Goal: Transaction & Acquisition: Purchase product/service

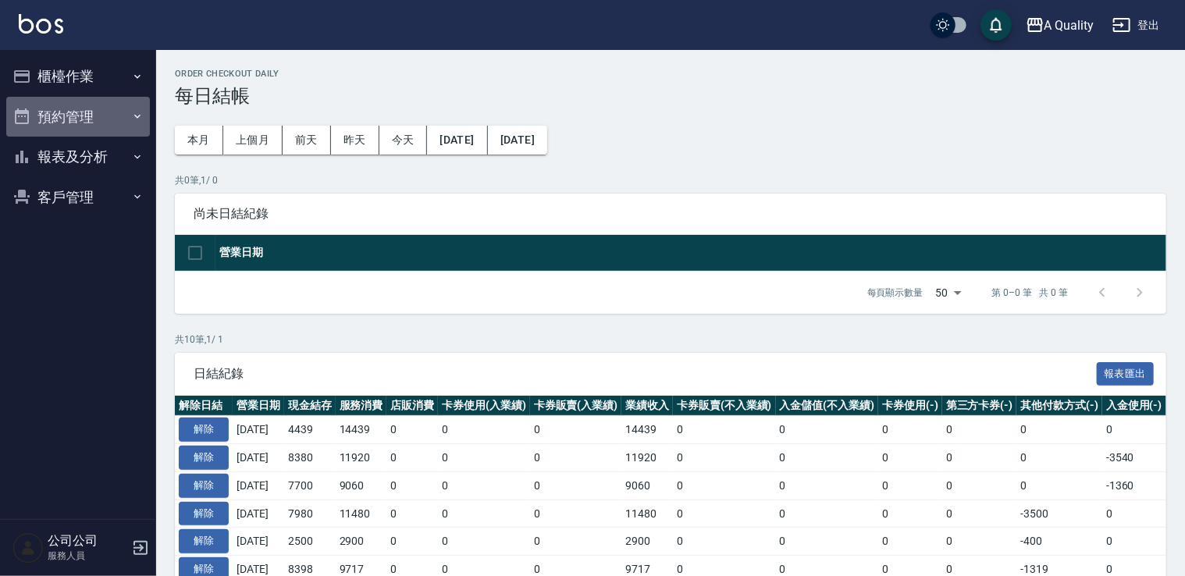
click at [84, 123] on button "預約管理" at bounding box center [78, 117] width 144 height 41
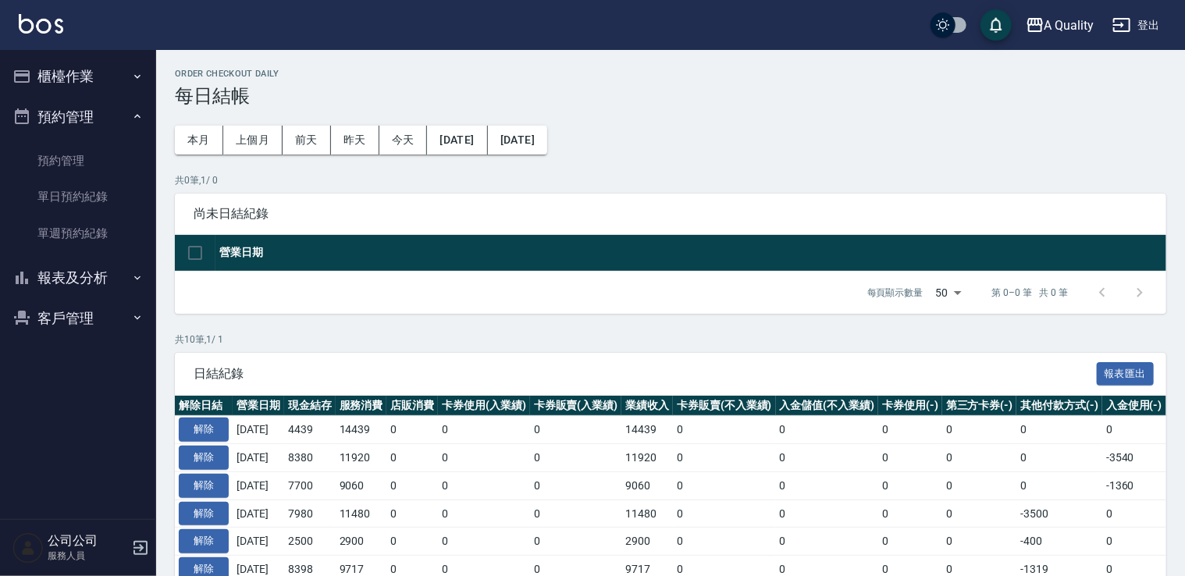
click at [80, 83] on button "櫃檯作業" at bounding box center [78, 76] width 144 height 41
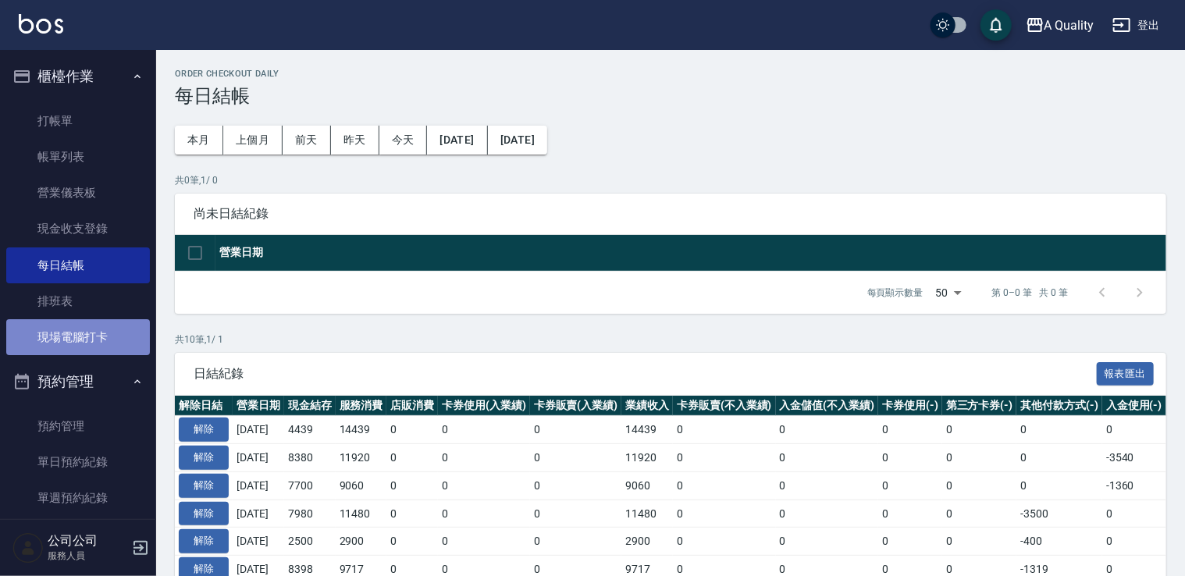
click at [116, 341] on link "現場電腦打卡" at bounding box center [78, 337] width 144 height 36
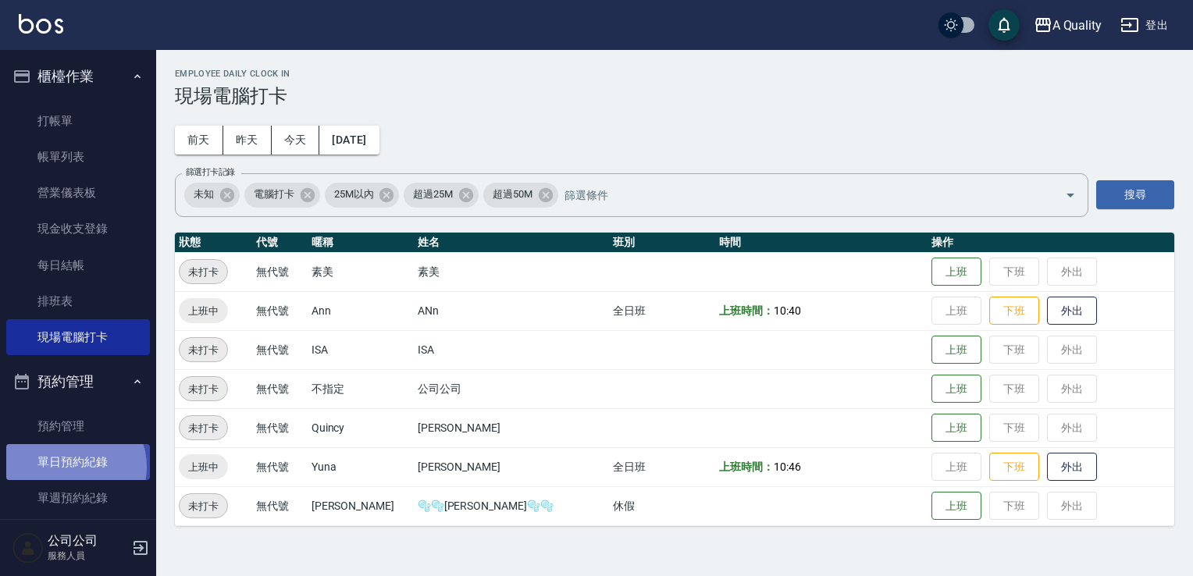
click at [73, 468] on link "單日預約紀錄" at bounding box center [78, 462] width 144 height 36
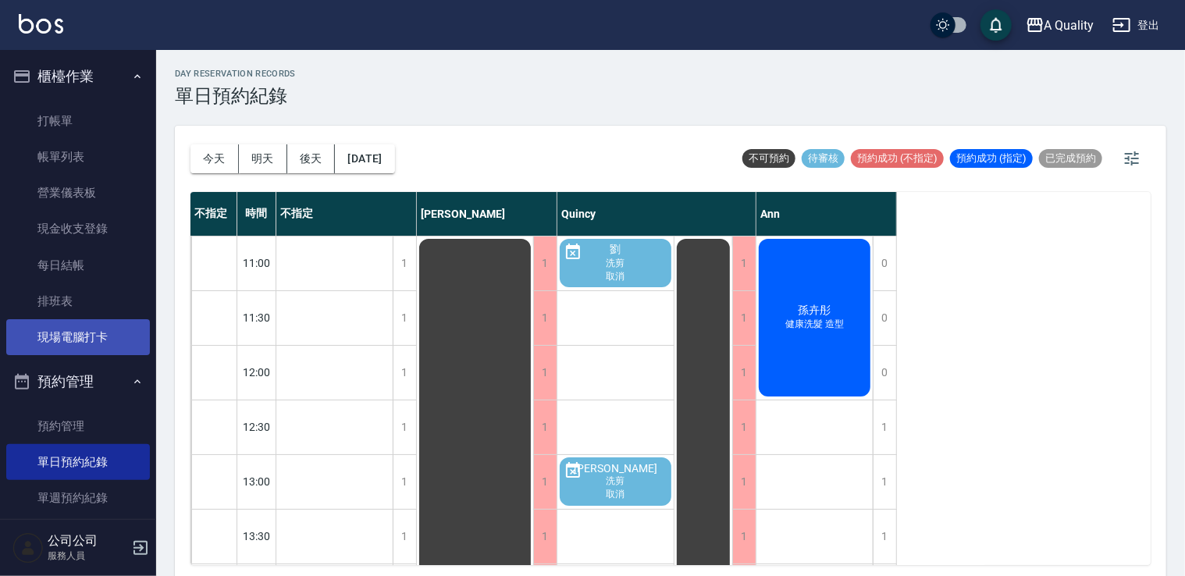
click at [112, 326] on link "現場電腦打卡" at bounding box center [78, 337] width 144 height 36
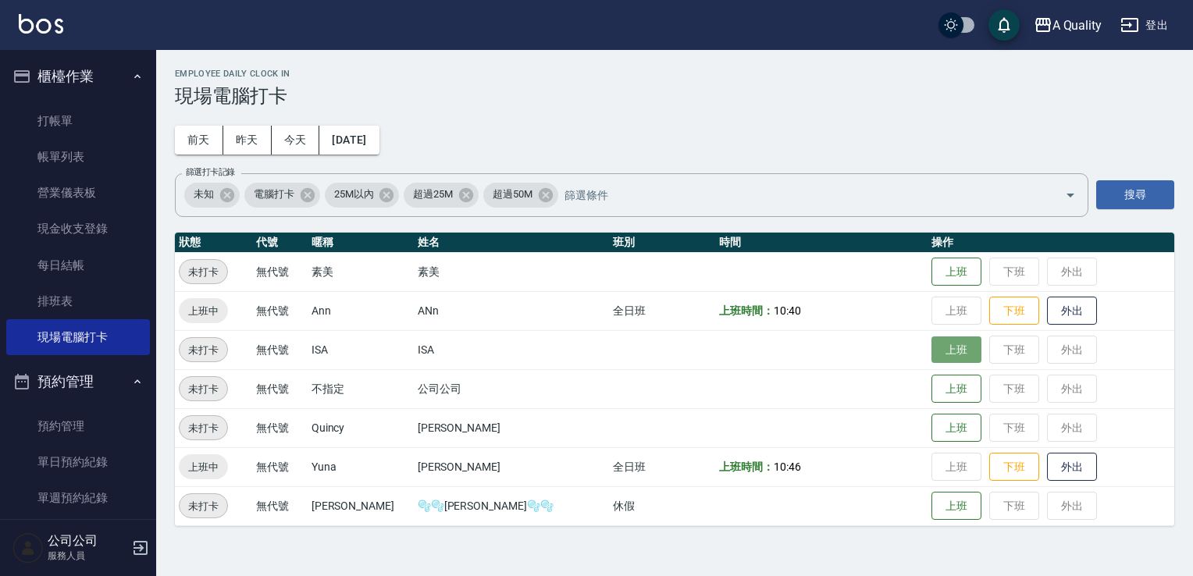
click at [931, 354] on button "上班" at bounding box center [956, 349] width 50 height 27
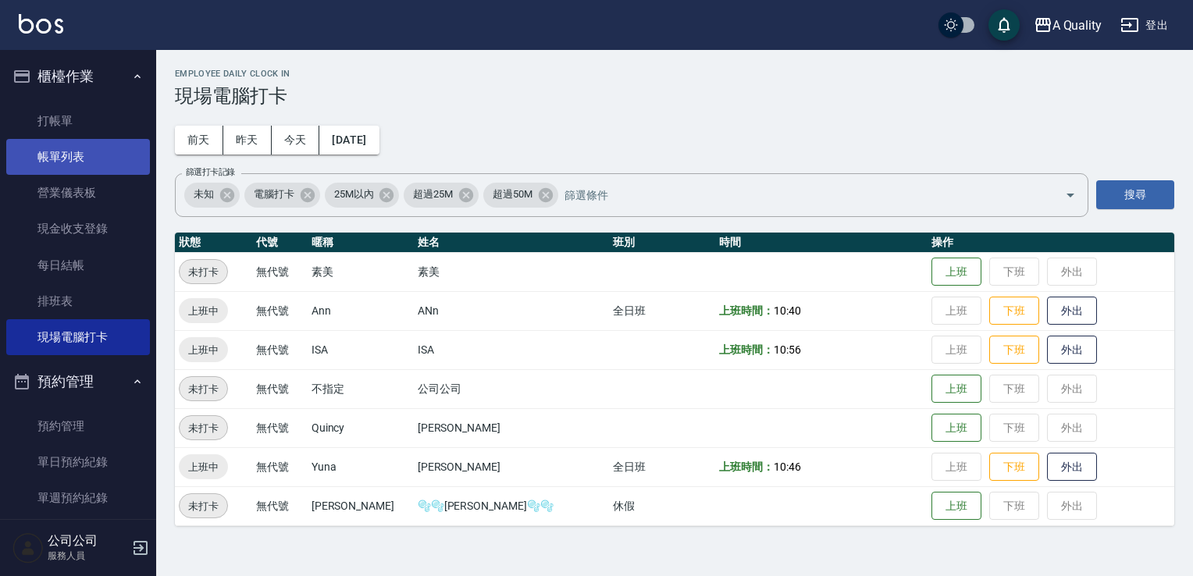
click at [91, 147] on link "帳單列表" at bounding box center [78, 157] width 144 height 36
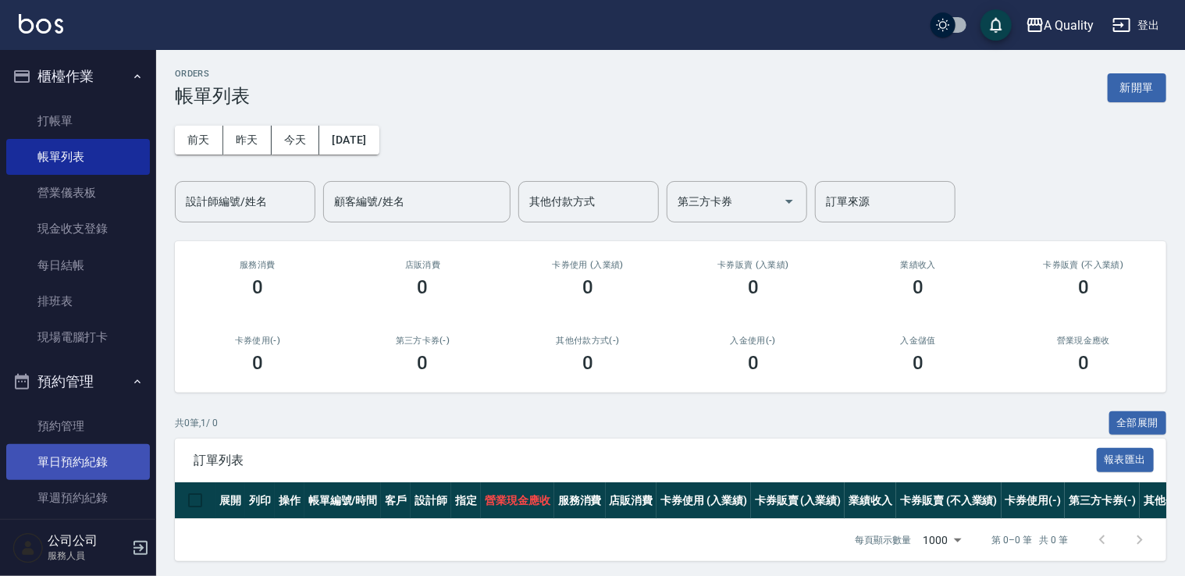
click at [131, 455] on link "單日預約紀錄" at bounding box center [78, 462] width 144 height 36
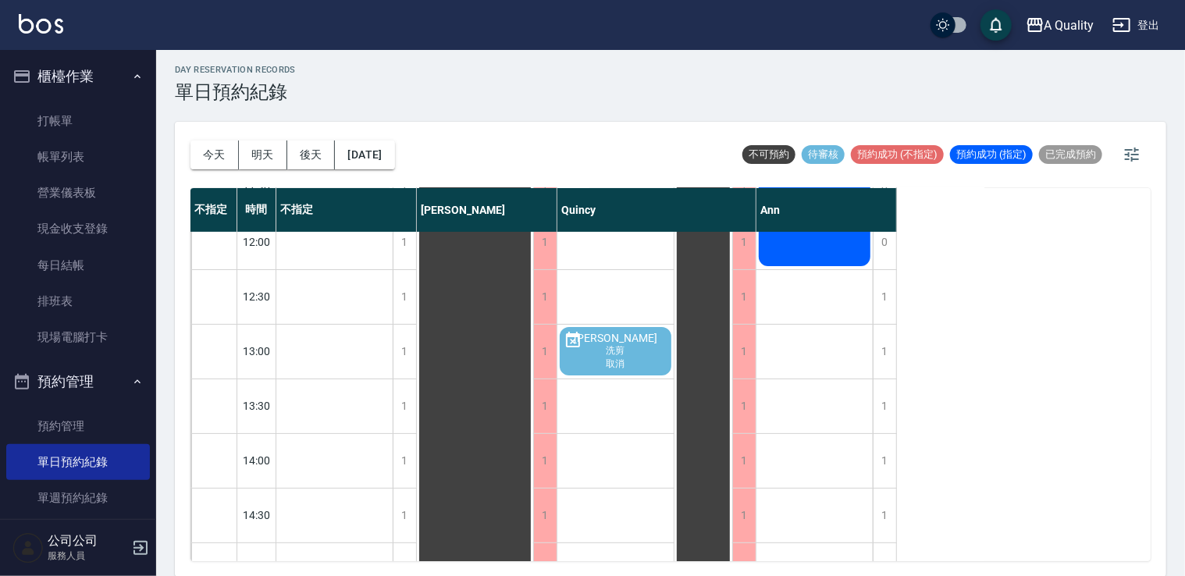
scroll to position [119, 0]
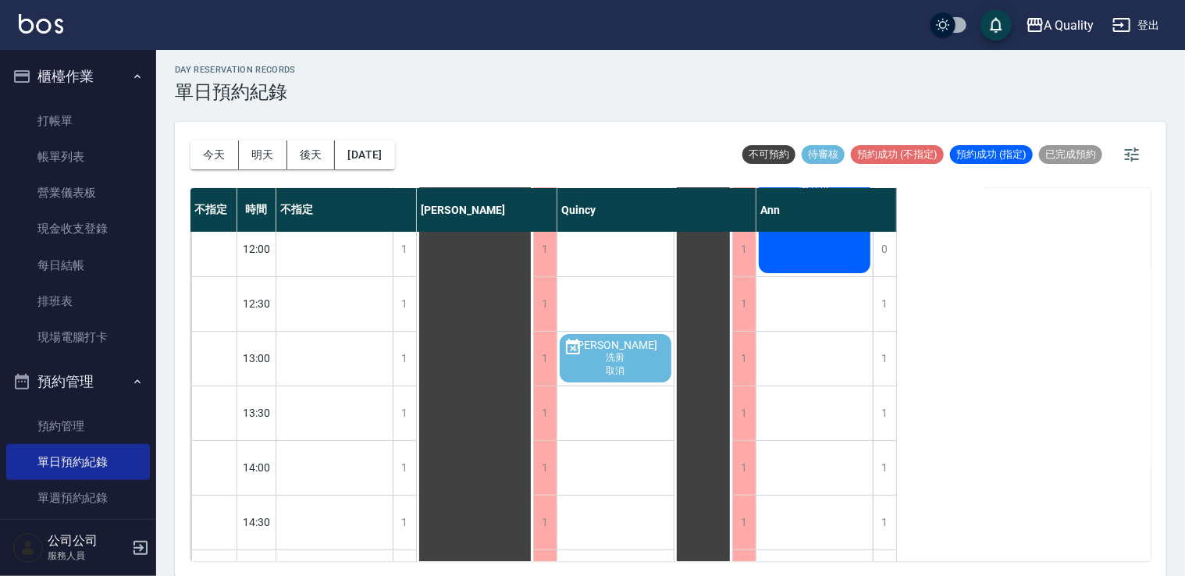
click at [273, 148] on button "明天" at bounding box center [263, 155] width 48 height 29
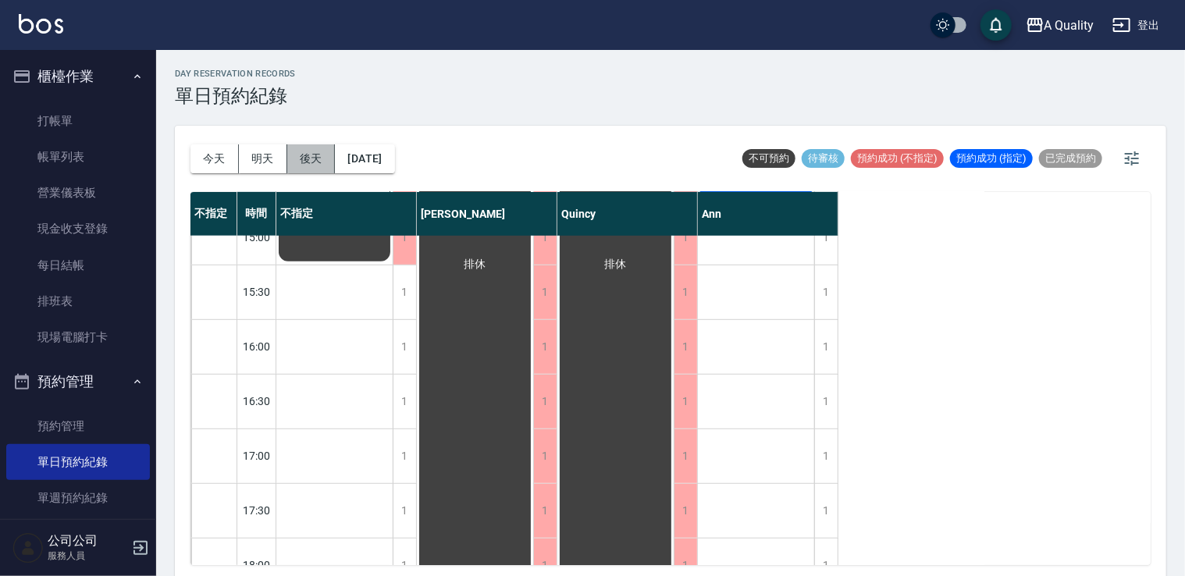
click at [322, 147] on button "後天" at bounding box center [311, 158] width 48 height 29
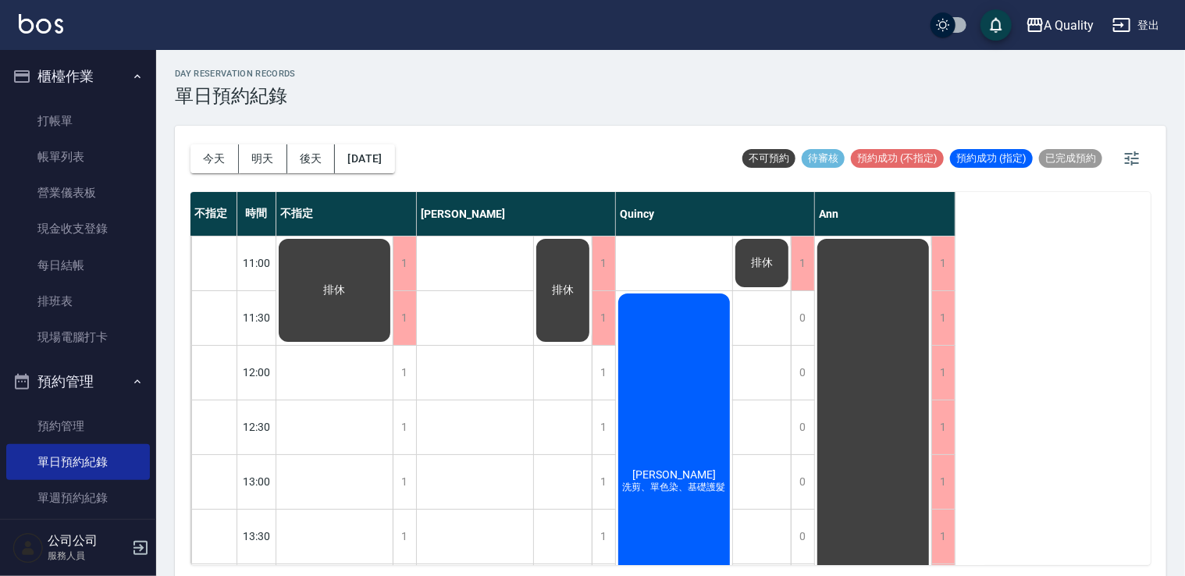
click at [387, 177] on div "今天 明天 後天 2025/09/25" at bounding box center [292, 159] width 205 height 66
click at [394, 160] on button "2025/09/25" at bounding box center [364, 158] width 59 height 29
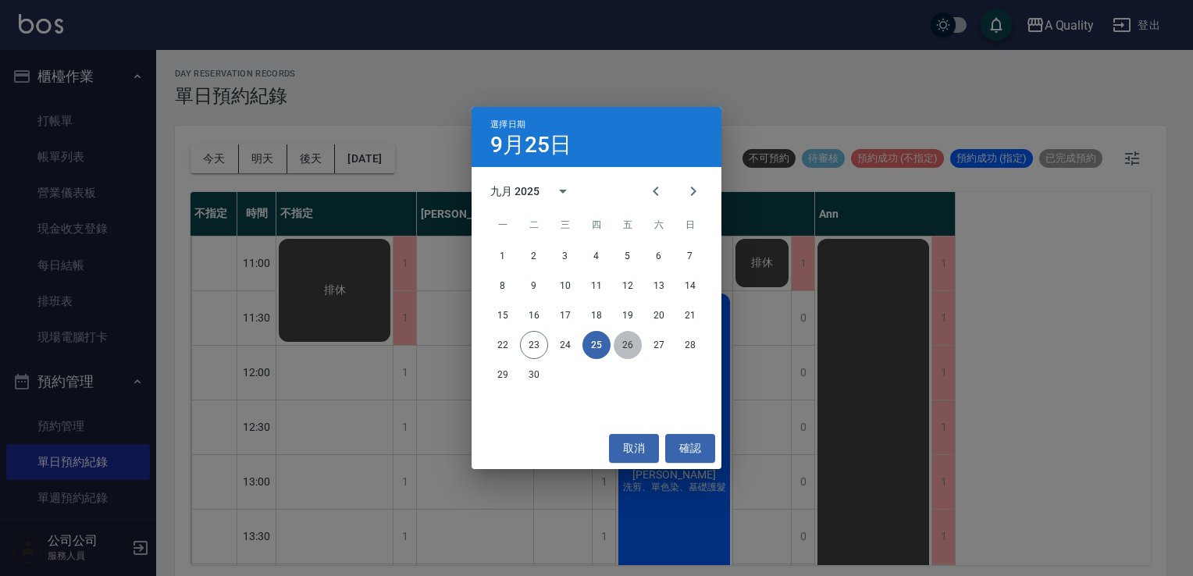
click at [628, 340] on button "26" at bounding box center [628, 345] width 28 height 28
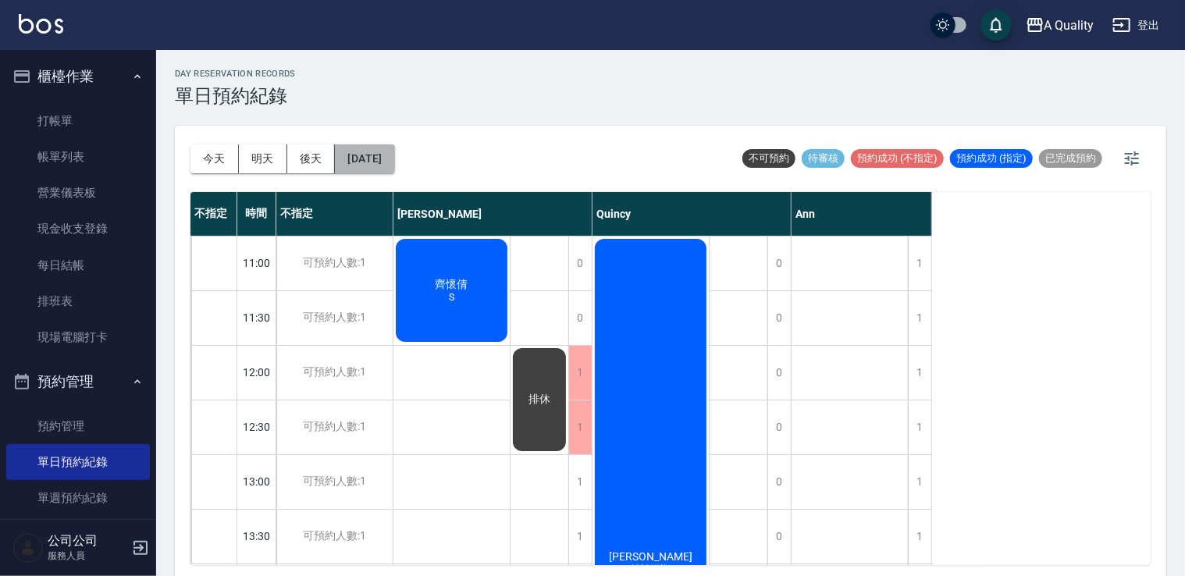
click at [373, 173] on button "2025/09/26" at bounding box center [364, 158] width 59 height 29
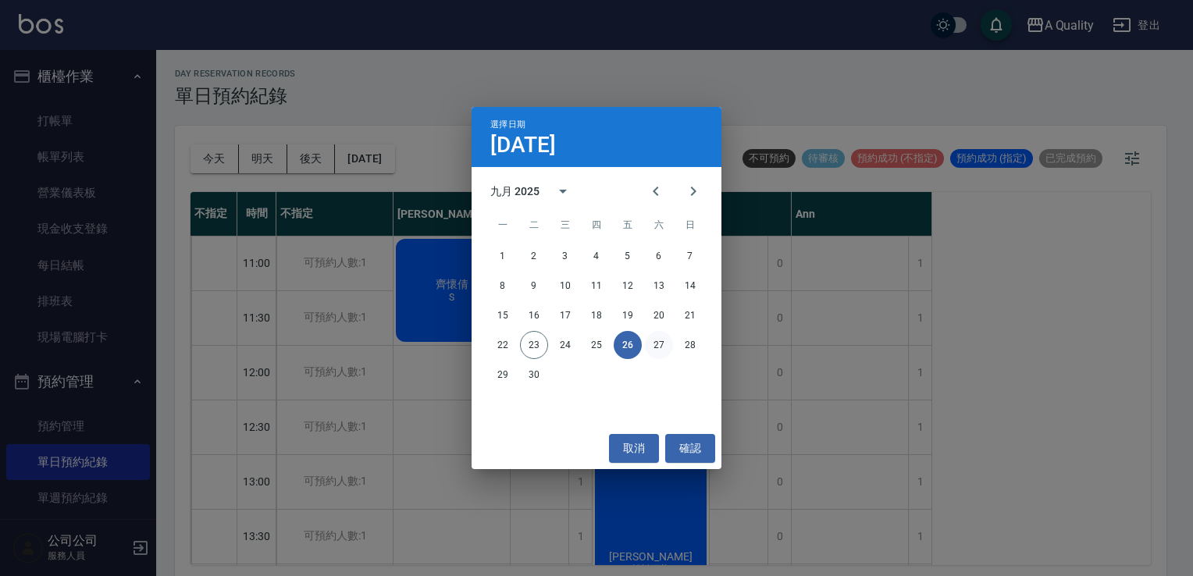
click at [654, 350] on button "27" at bounding box center [659, 345] width 28 height 28
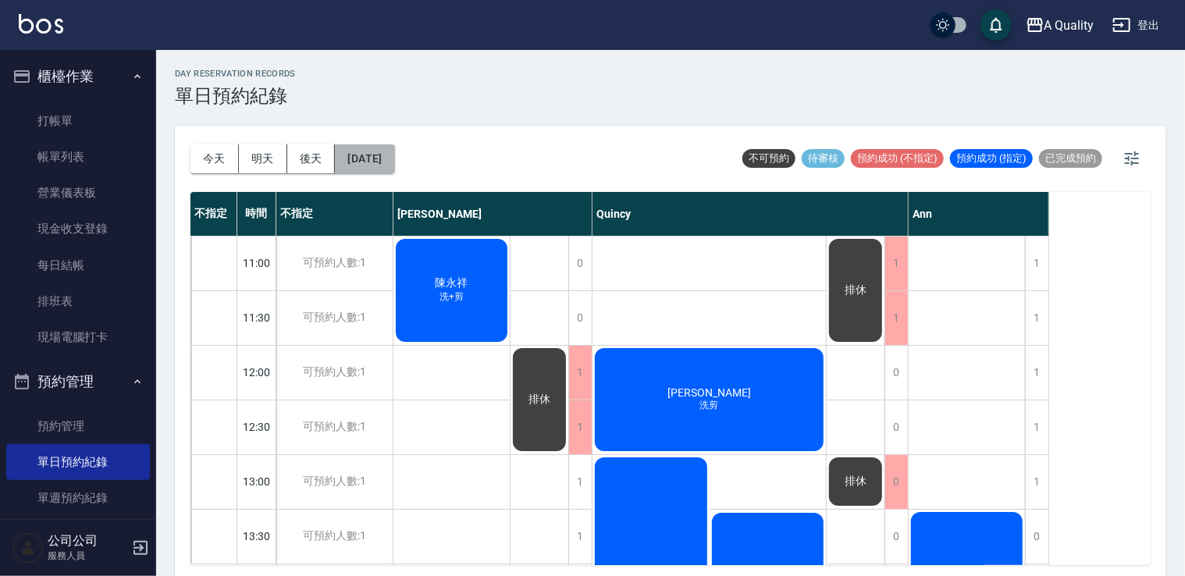
click at [394, 155] on button "2025/09/27" at bounding box center [364, 158] width 59 height 29
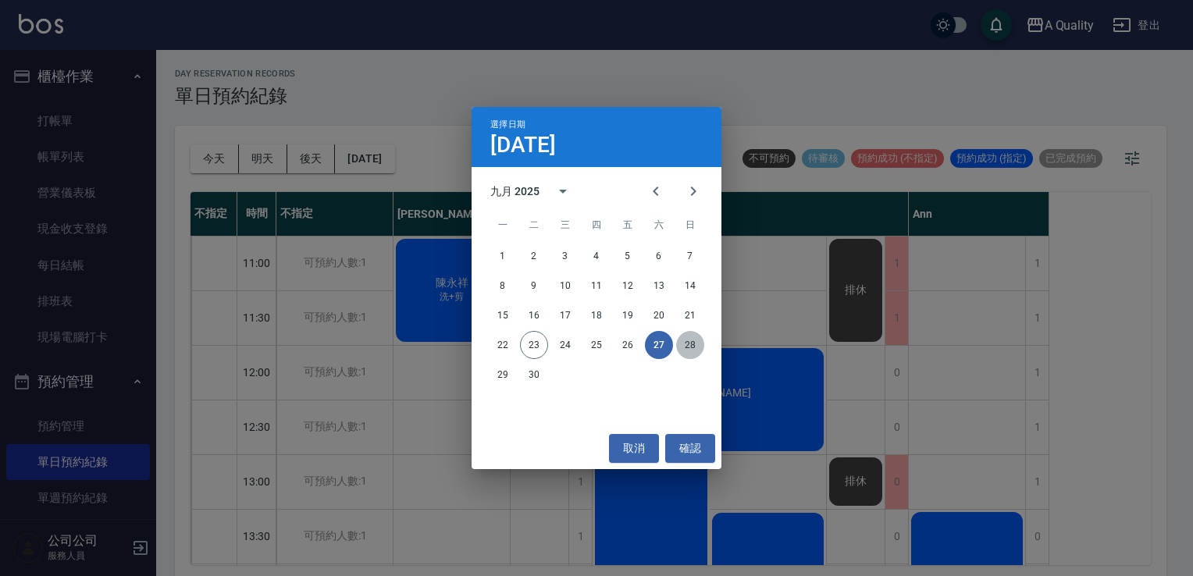
click at [691, 347] on button "28" at bounding box center [690, 345] width 28 height 28
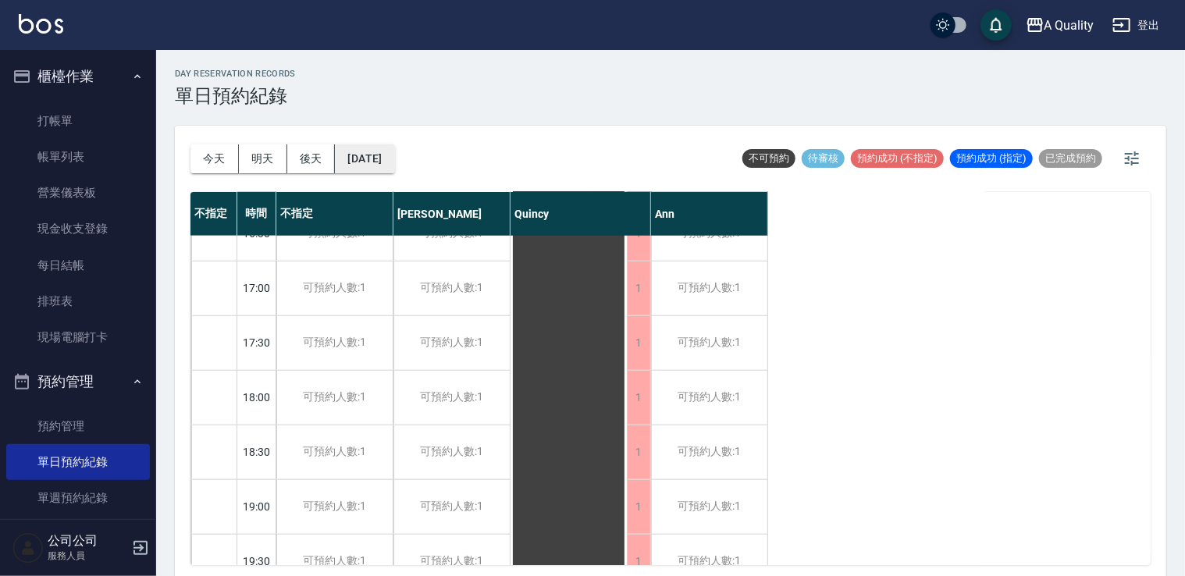
scroll to position [666, 0]
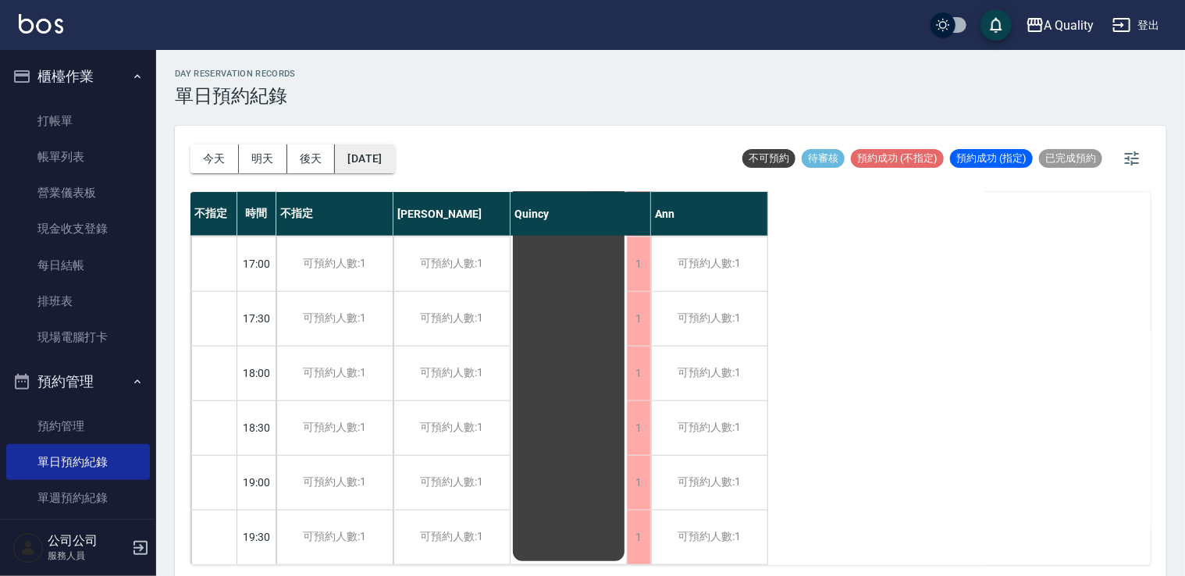
click at [384, 154] on button "2025/09/28" at bounding box center [364, 158] width 59 height 29
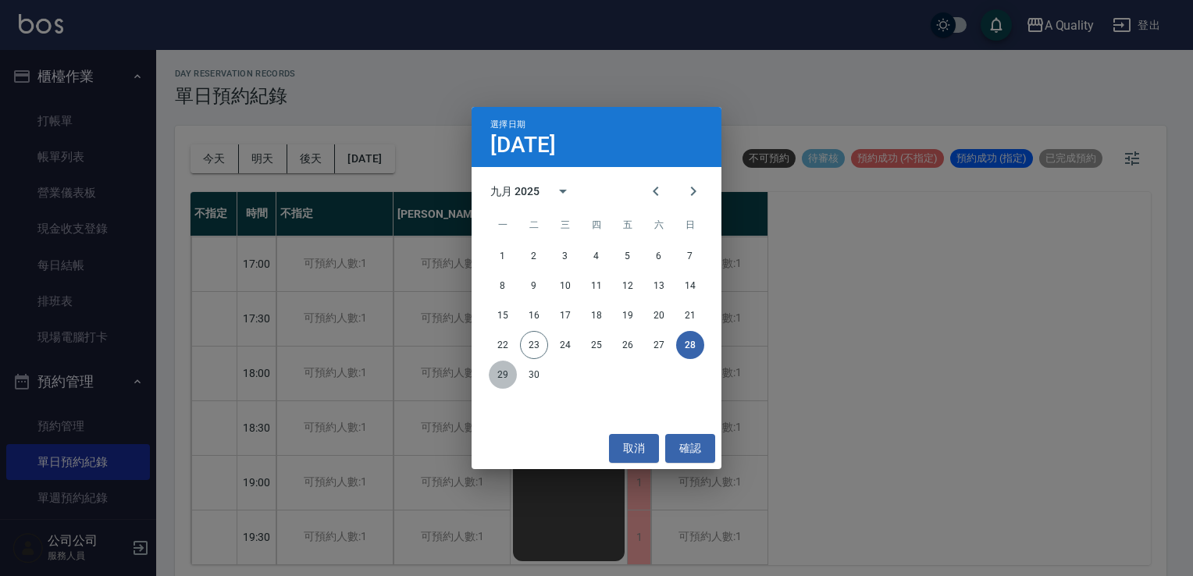
click at [499, 373] on button "29" at bounding box center [503, 375] width 28 height 28
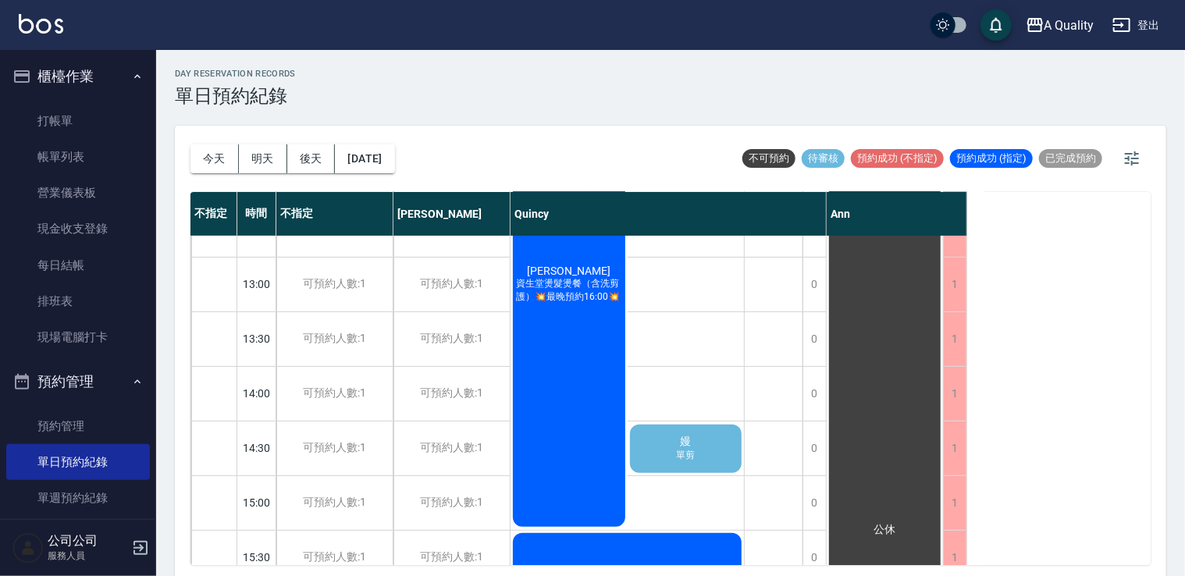
scroll to position [41, 0]
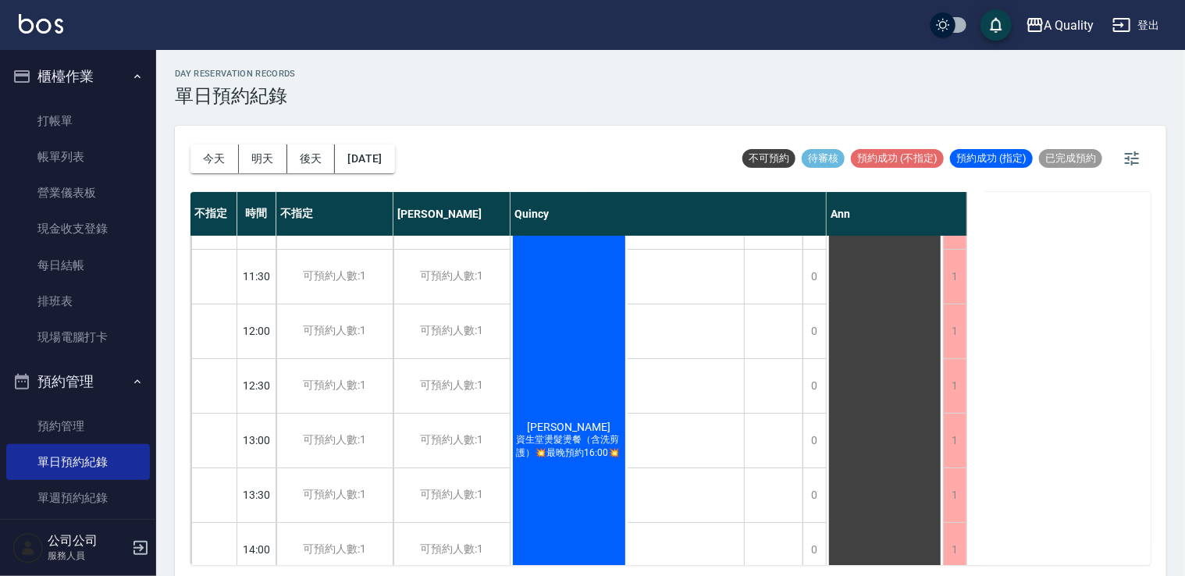
click at [187, 133] on div "今天 明天 後天 2025/09/29 不可預約 待審核 預約成功 (不指定) 預約成功 (指定) 已完成預約 不指定 時間 不指定 Taylor Quinc…" at bounding box center [670, 353] width 991 height 455
drag, startPoint x: 187, startPoint y: 133, endPoint x: 206, endPoint y: 155, distance: 28.7
click at [206, 155] on button "今天" at bounding box center [214, 158] width 48 height 29
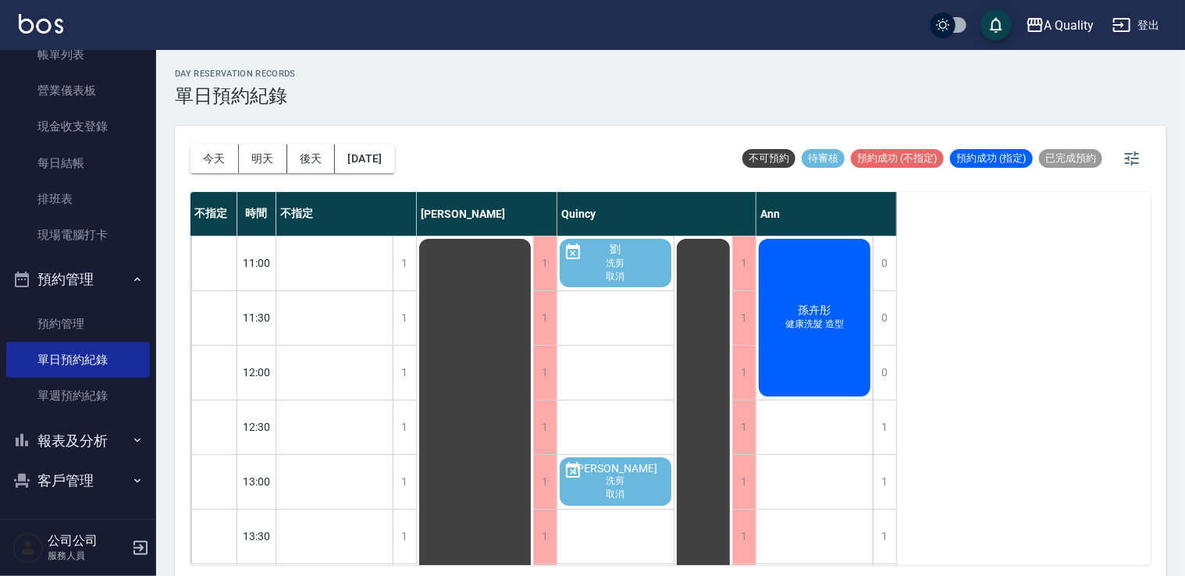
click at [786, 364] on div "孫卉彤 健康洗髮 造型" at bounding box center [814, 318] width 116 height 162
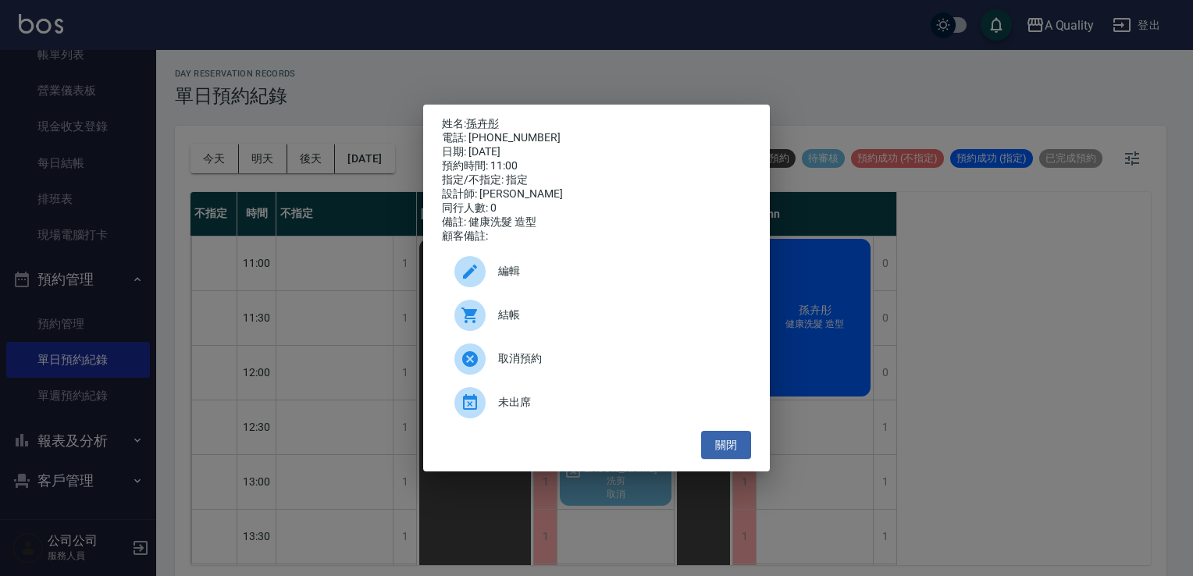
click at [556, 323] on span "結帳" at bounding box center [618, 315] width 240 height 16
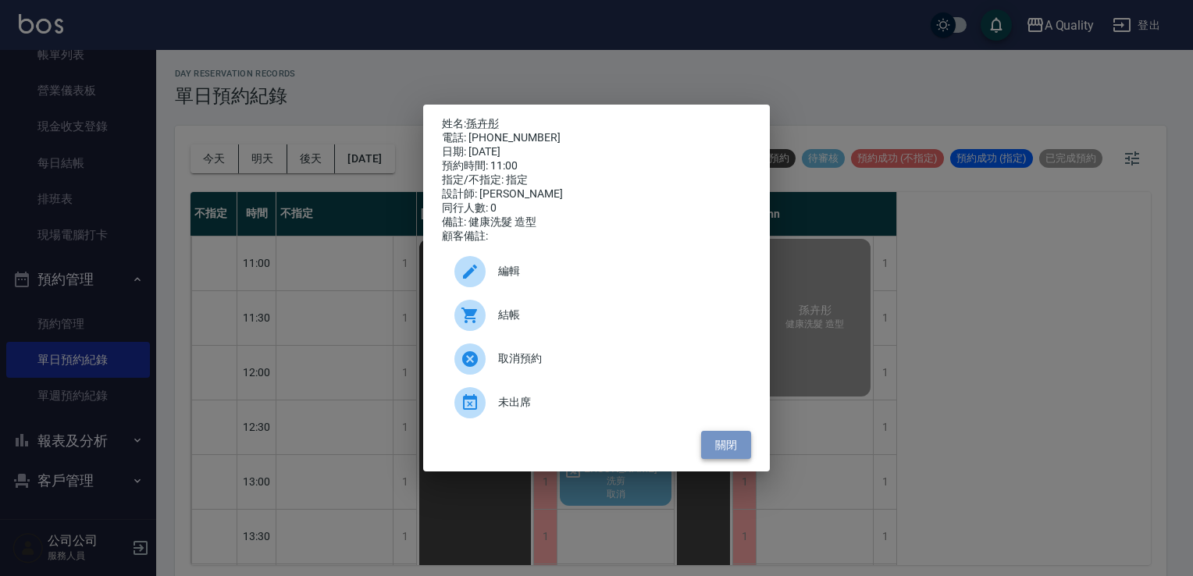
click at [717, 448] on button "關閉" at bounding box center [726, 445] width 50 height 29
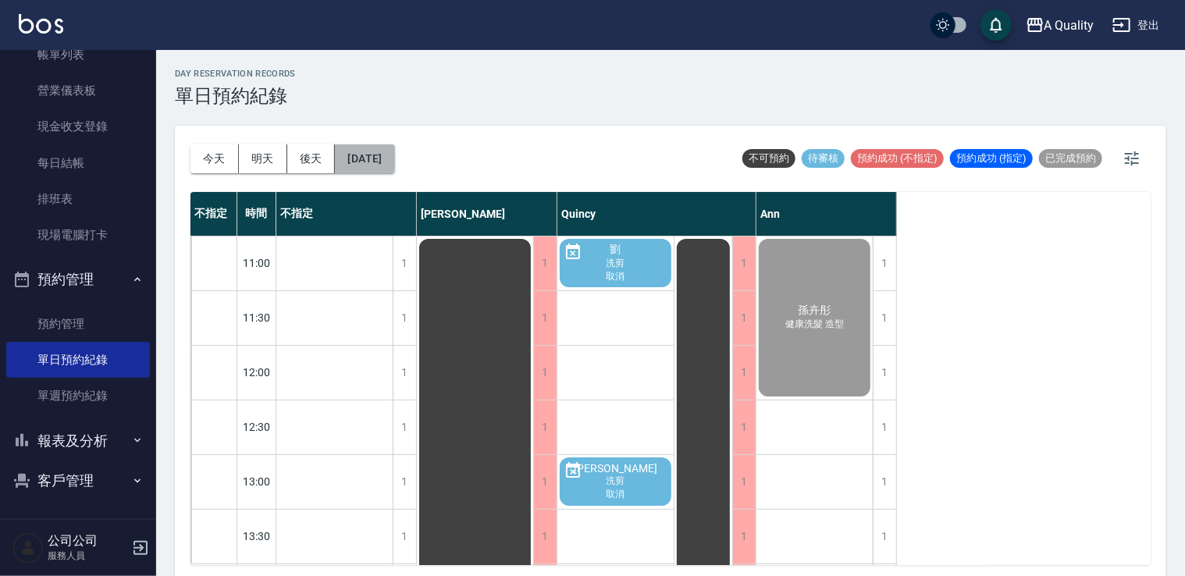
click at [394, 148] on button "[DATE]" at bounding box center [364, 158] width 59 height 29
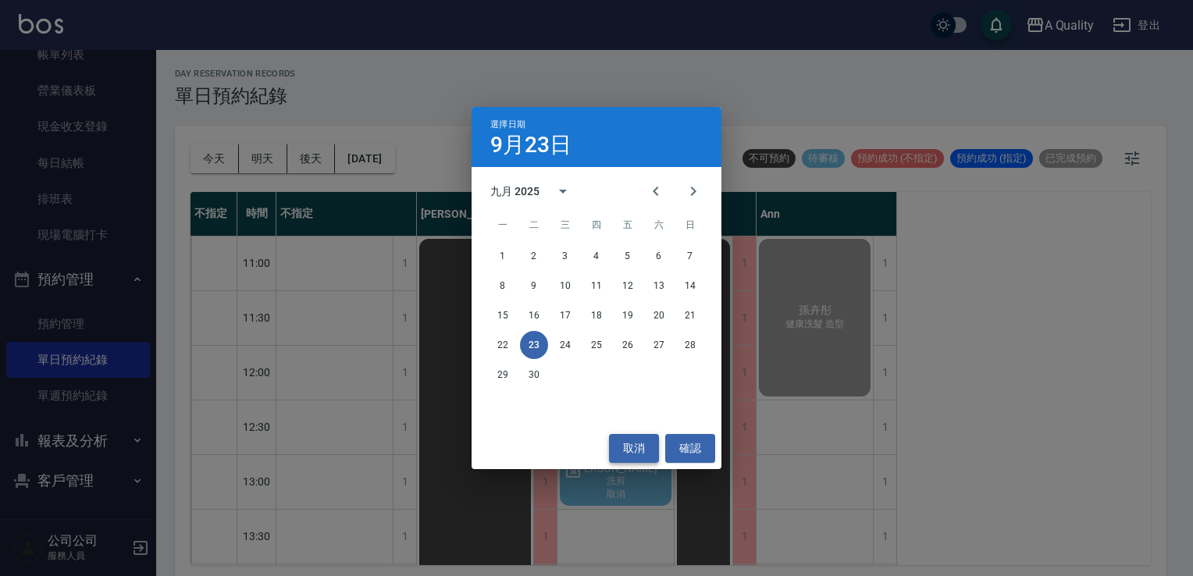
click at [640, 454] on button "取消" at bounding box center [634, 448] width 50 height 29
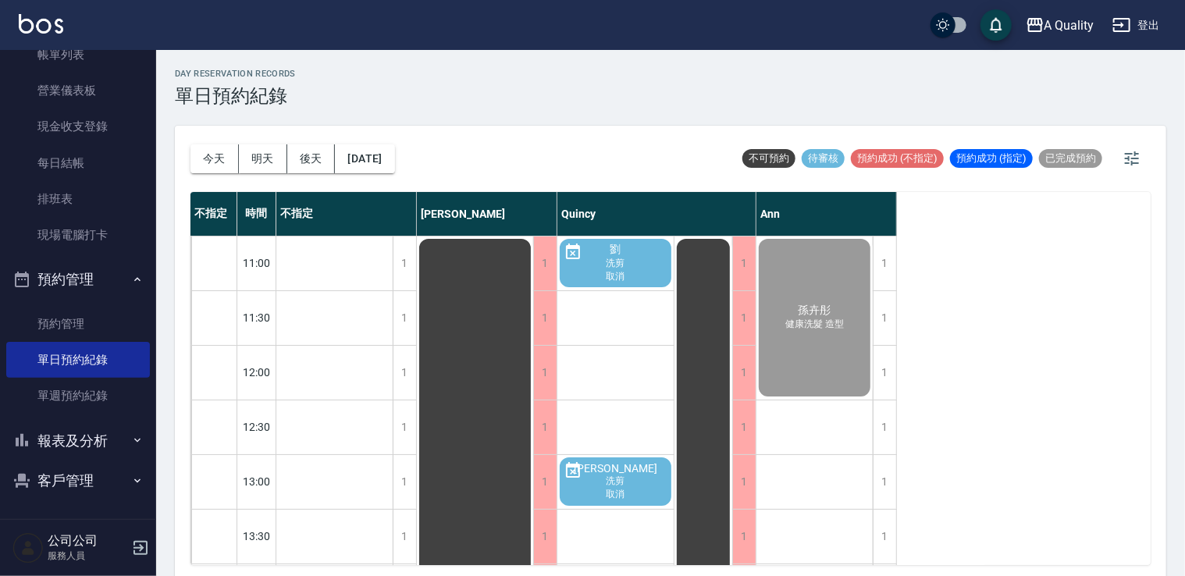
click at [71, 439] on button "報表及分析" at bounding box center [78, 441] width 144 height 41
click at [86, 445] on button "報表及分析" at bounding box center [78, 441] width 144 height 41
click at [85, 486] on button "客戶管理" at bounding box center [78, 481] width 144 height 41
click at [70, 514] on link "客戶列表" at bounding box center [78, 525] width 144 height 36
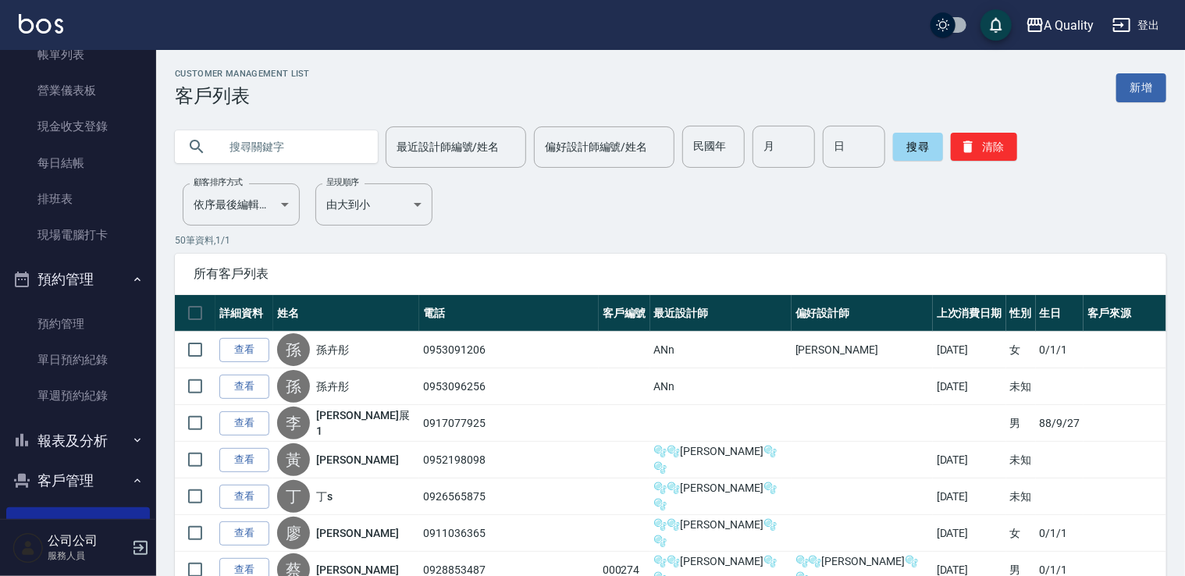
paste input "Liz Chen"
type input "Liz Chen"
click at [932, 153] on button "搜尋" at bounding box center [918, 147] width 50 height 28
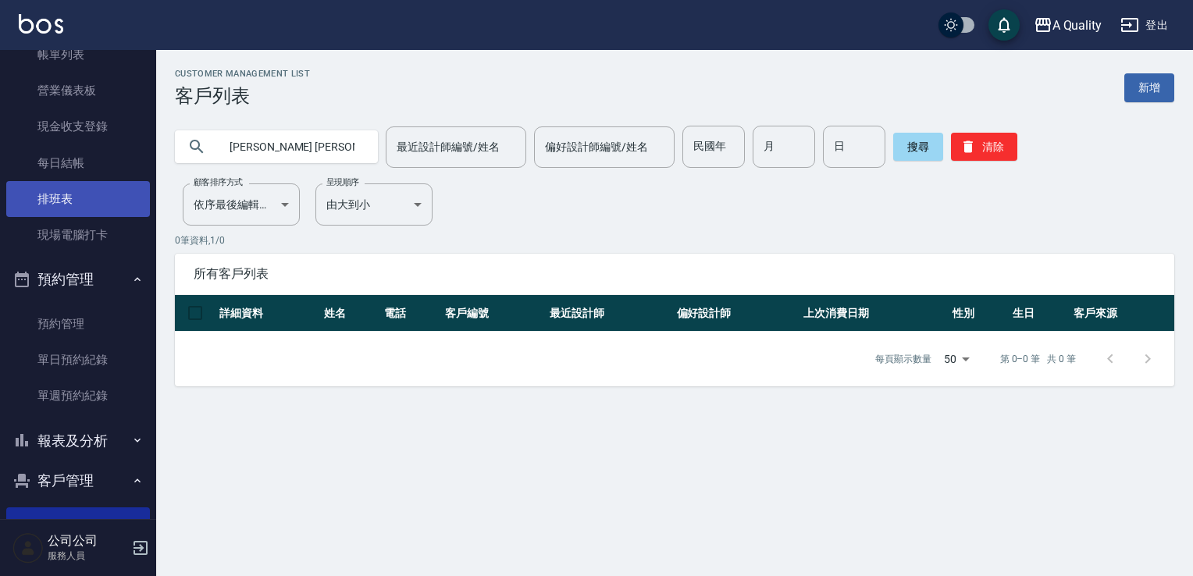
drag, startPoint x: 281, startPoint y: 158, endPoint x: 124, endPoint y: 182, distance: 158.6
click at [144, 180] on div "A Quality 登出 櫃檯作業 打帳單 帳單列表 營業儀表板 現金收支登錄 每日結帳 排班表 現場電腦打卡 預約管理 預約管理 單日預約紀錄 單週預約紀錄…" at bounding box center [596, 288] width 1193 height 576
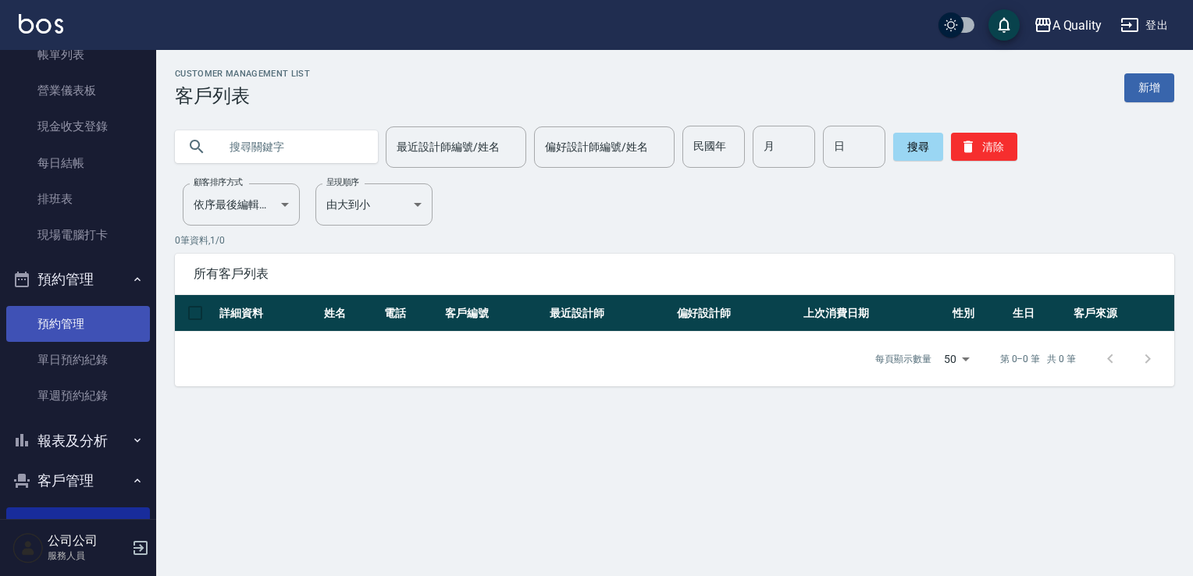
click at [93, 368] on link "單日預約紀錄" at bounding box center [78, 360] width 144 height 36
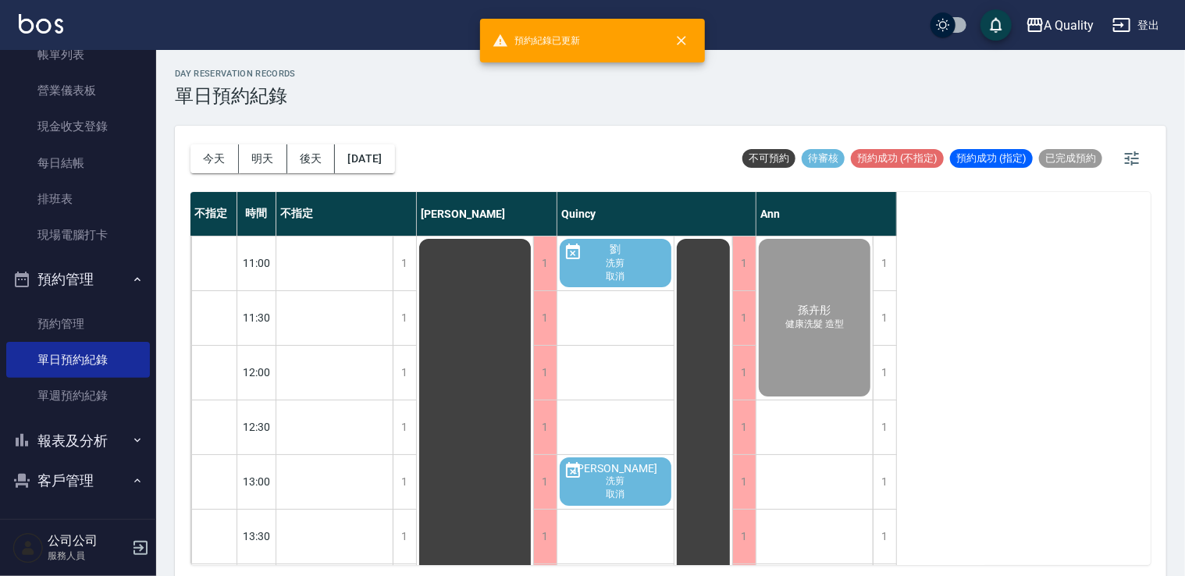
click at [388, 177] on div "今天 明天 後天 2025/09/23" at bounding box center [292, 159] width 205 height 66
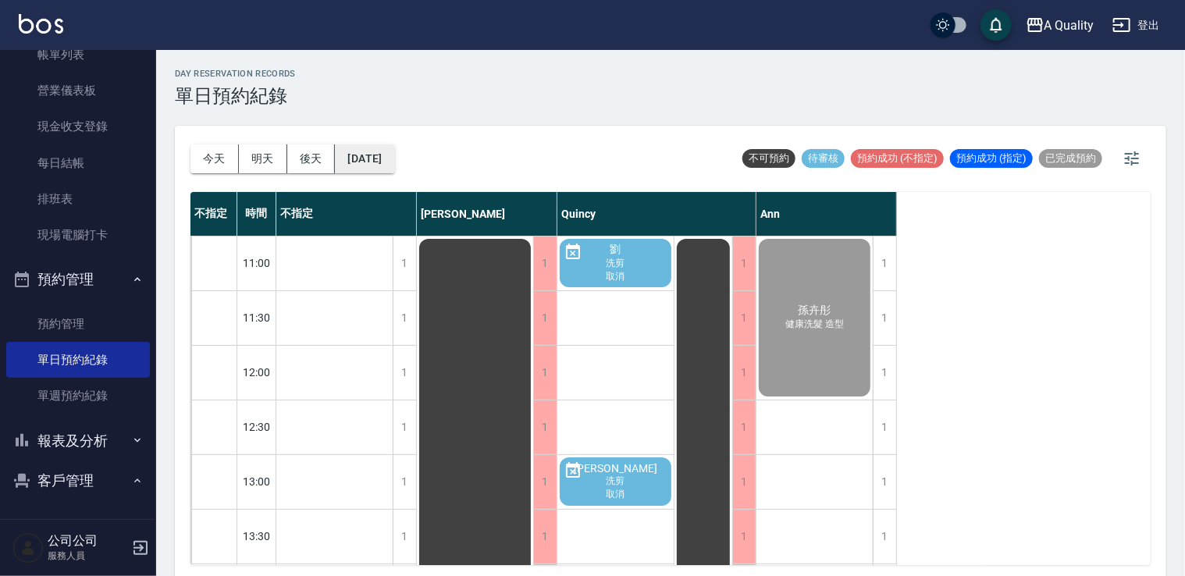
click at [393, 165] on button "[DATE]" at bounding box center [364, 158] width 59 height 29
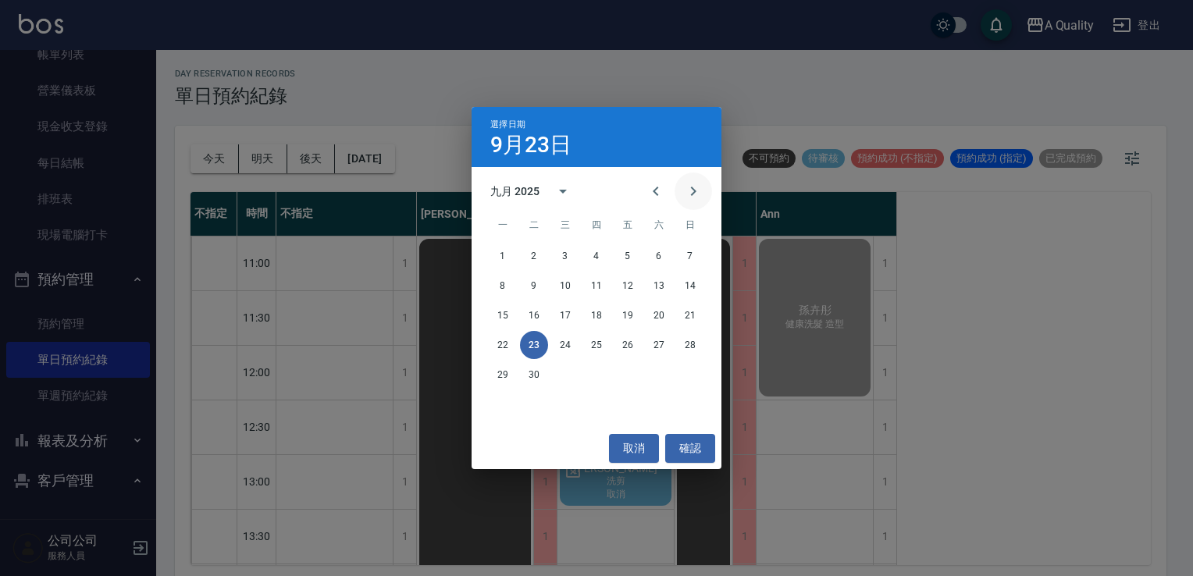
click at [692, 193] on icon "Next month" at bounding box center [693, 191] width 19 height 19
click at [687, 197] on icon "Next month" at bounding box center [693, 191] width 19 height 19
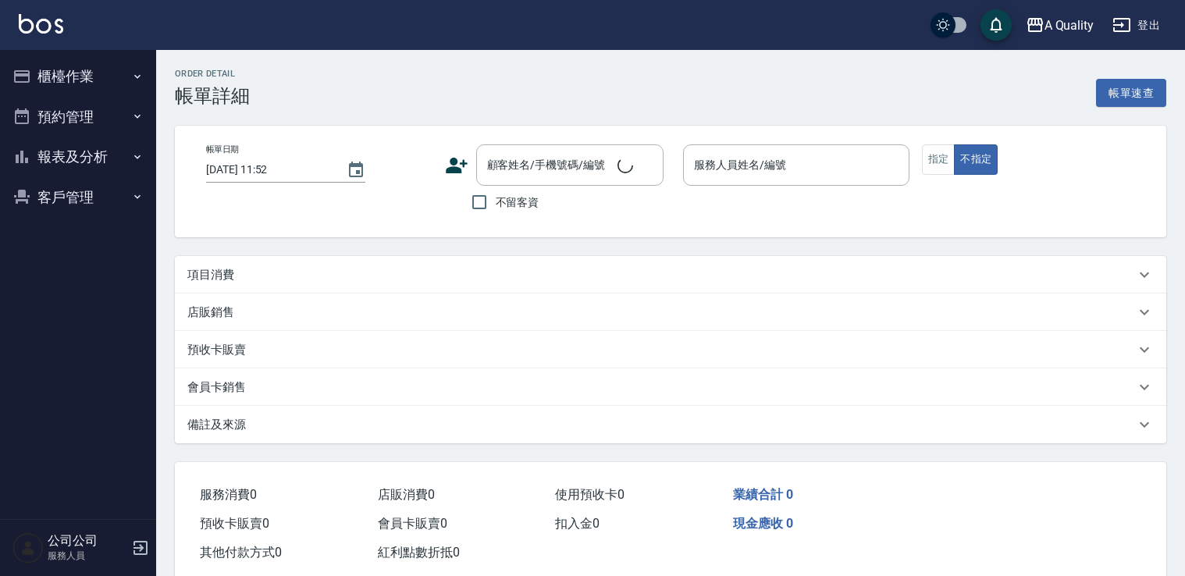
type input "[DATE] 11:00"
type input "Ann(無代號)"
type input "健康洗髮 造型"
type input "[PERSON_NAME]/0953096256/null"
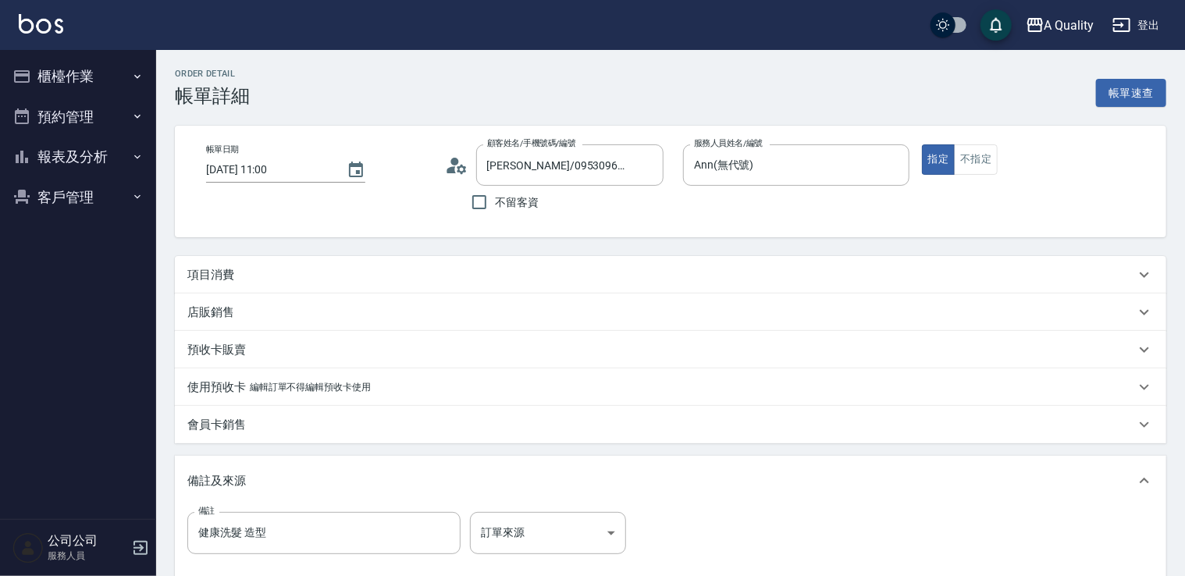
click at [241, 283] on div "項目消費" at bounding box center [670, 274] width 991 height 37
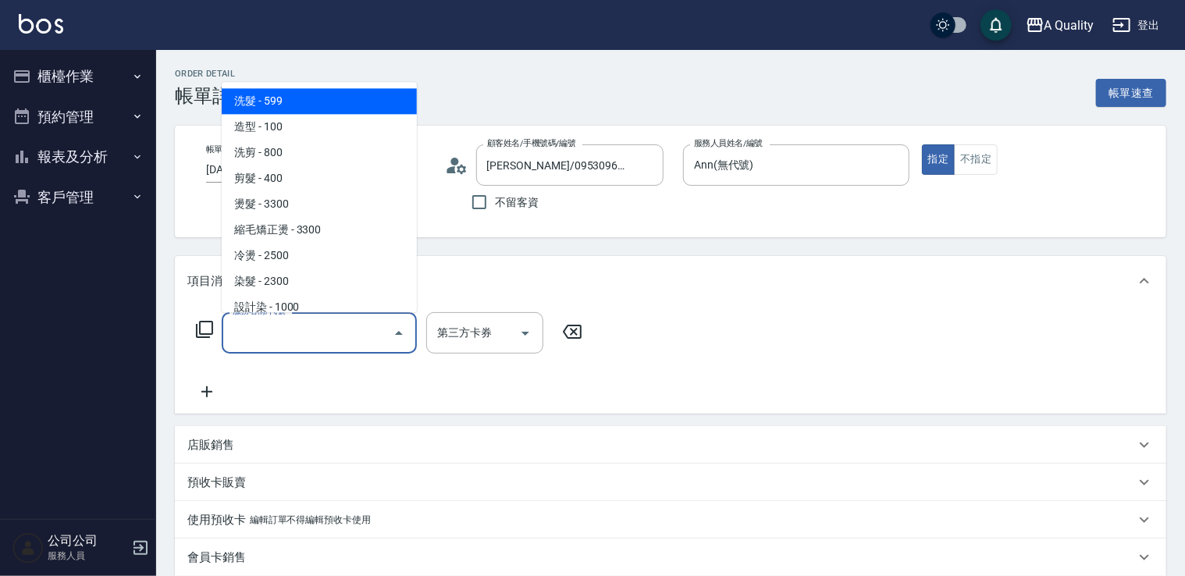
click at [340, 321] on input "服務名稱/代號" at bounding box center [308, 332] width 158 height 27
click at [279, 102] on span "洗髮 - 599" at bounding box center [319, 101] width 195 height 26
type input "洗髮(101)"
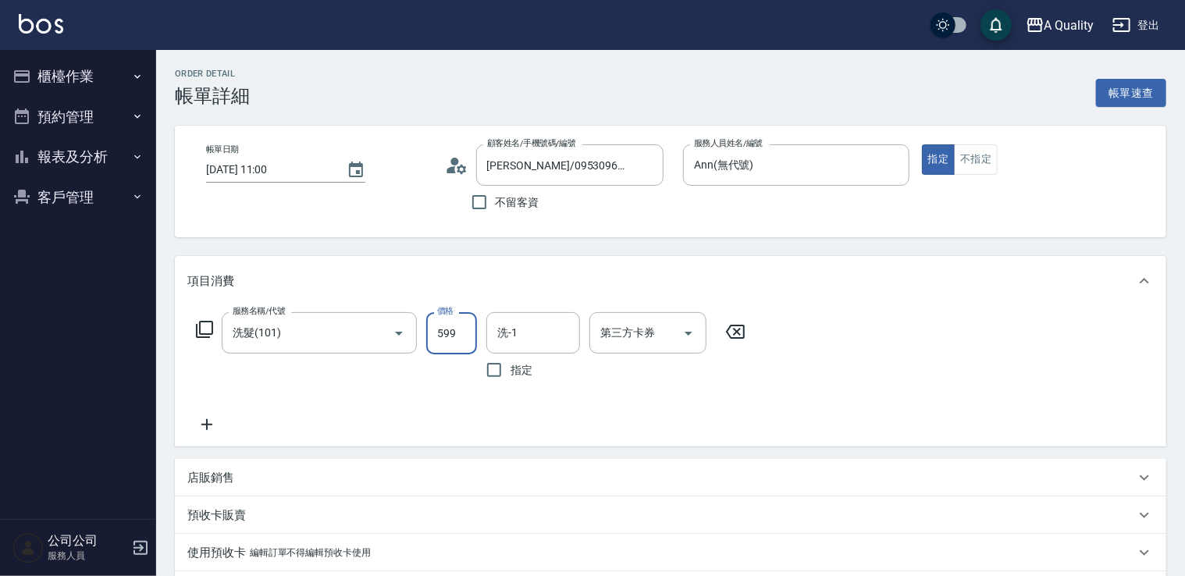
click at [463, 330] on input "599" at bounding box center [451, 333] width 51 height 42
drag, startPoint x: 558, startPoint y: 353, endPoint x: 541, endPoint y: 318, distance: 38.4
click at [542, 319] on div "洗-1" at bounding box center [533, 332] width 94 height 41
type input "400"
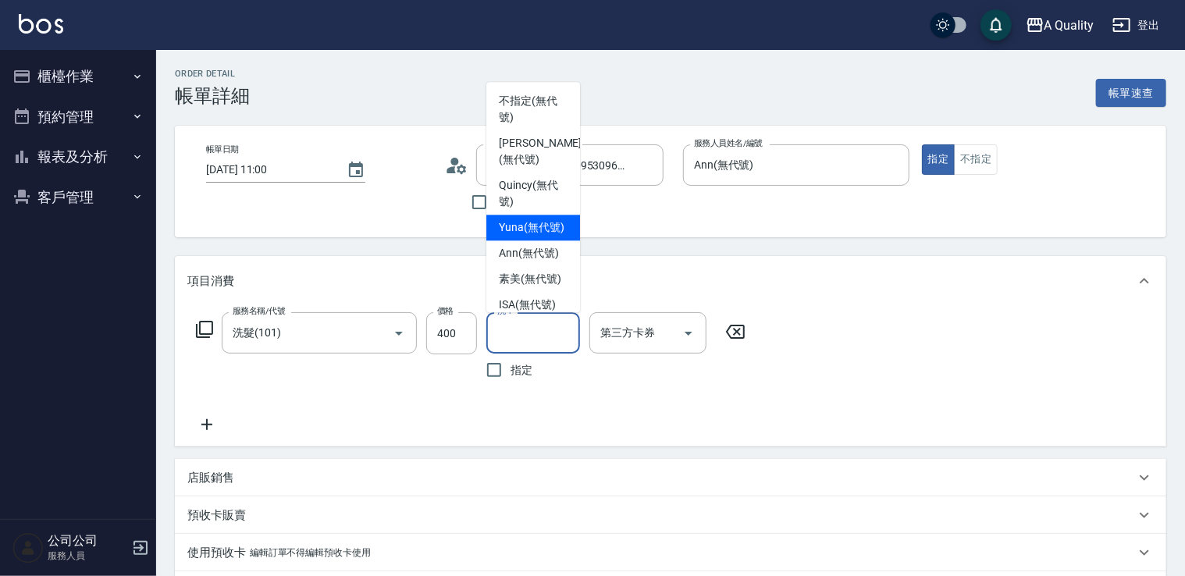
click at [521, 225] on span "Yuna (無代號)" at bounding box center [532, 227] width 66 height 16
type input "Yuna(無代號)"
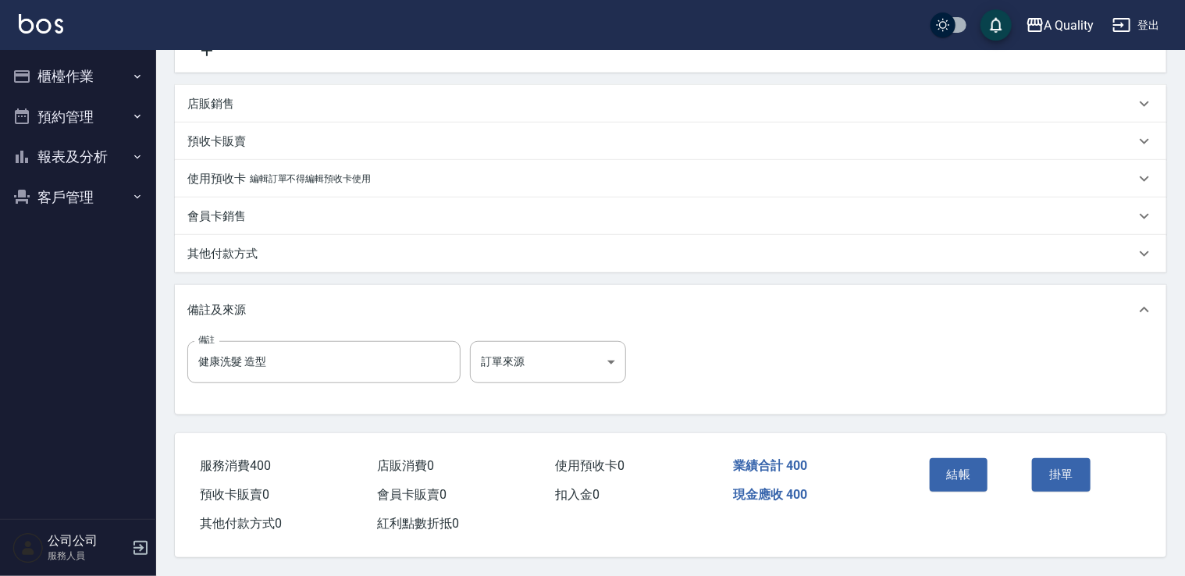
scroll to position [379, 0]
click at [952, 479] on button "結帳" at bounding box center [959, 474] width 59 height 33
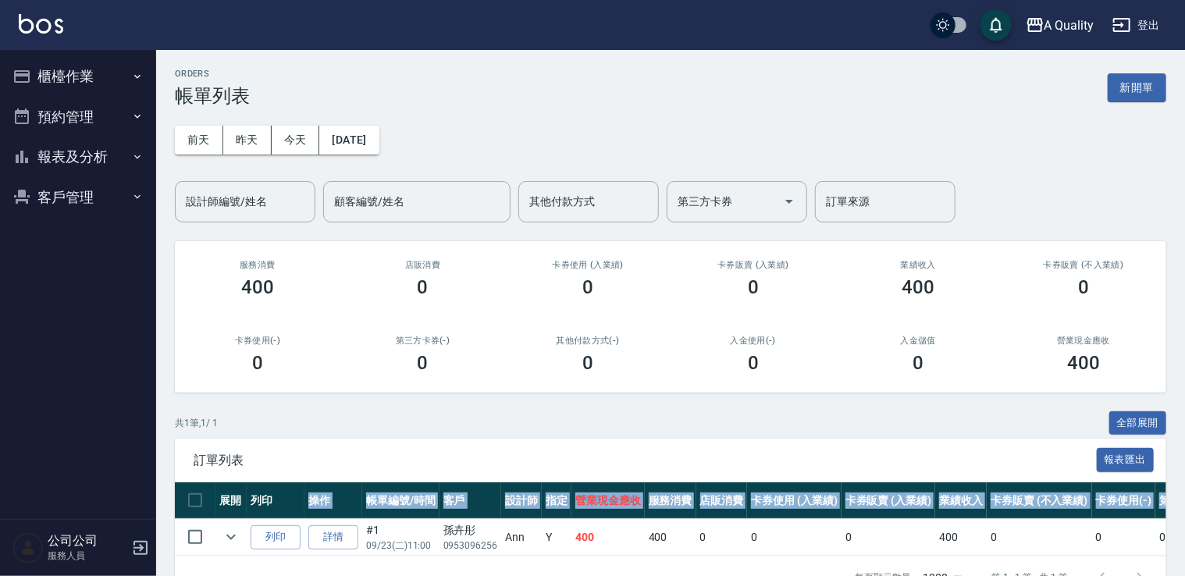
click at [322, 521] on table "展開 列印 操作 帳單編號/時間 客戶 設計師 指定 營業現金應收 服務消費 店販消費 卡券使用 (入業績) 卡券販賣 (入業績) 業績收入 卡券販賣 (不入…" at bounding box center [841, 519] width 1332 height 74
drag, startPoint x: 322, startPoint y: 521, endPoint x: 336, endPoint y: 533, distance: 18.3
click at [336, 533] on link "詳情" at bounding box center [333, 537] width 50 height 24
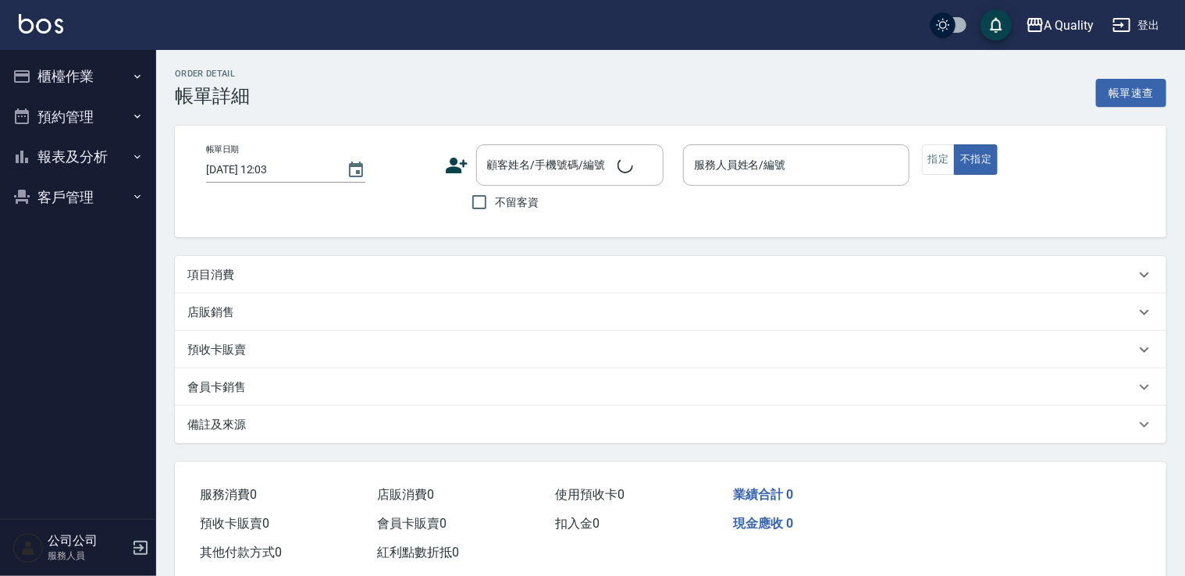
type input "[DATE] 11:00"
type input "Ann(無代號)"
type input "健康洗髮 造型"
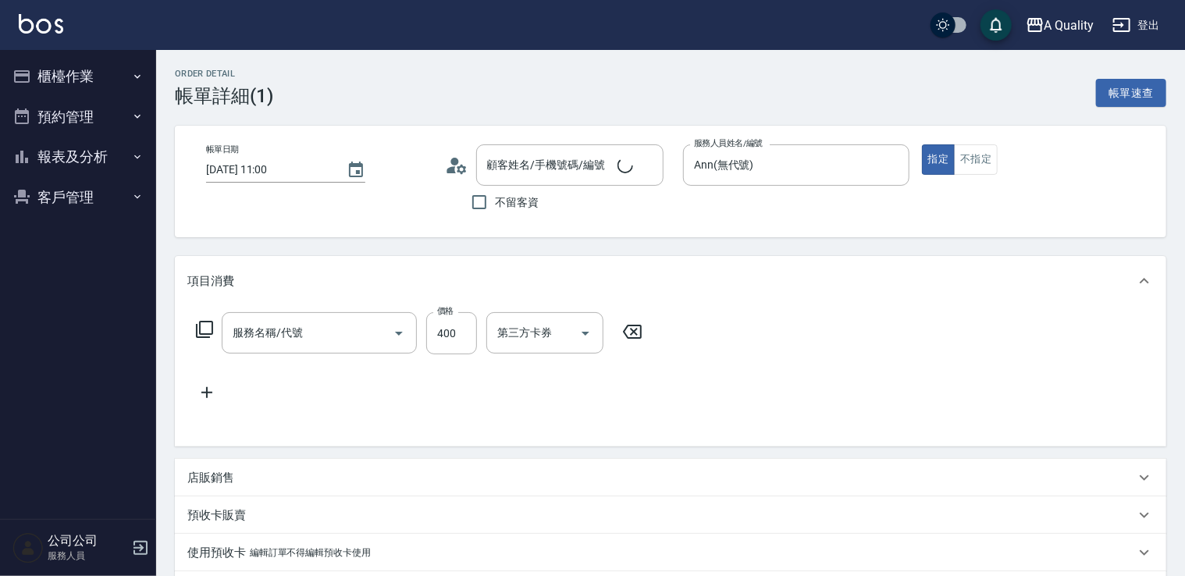
type input "[PERSON_NAME]/0953096256/null"
type input "洗髮(101)"
click at [338, 323] on input "洗髮(101)" at bounding box center [297, 332] width 137 height 27
click at [465, 330] on input "400" at bounding box center [451, 333] width 51 height 42
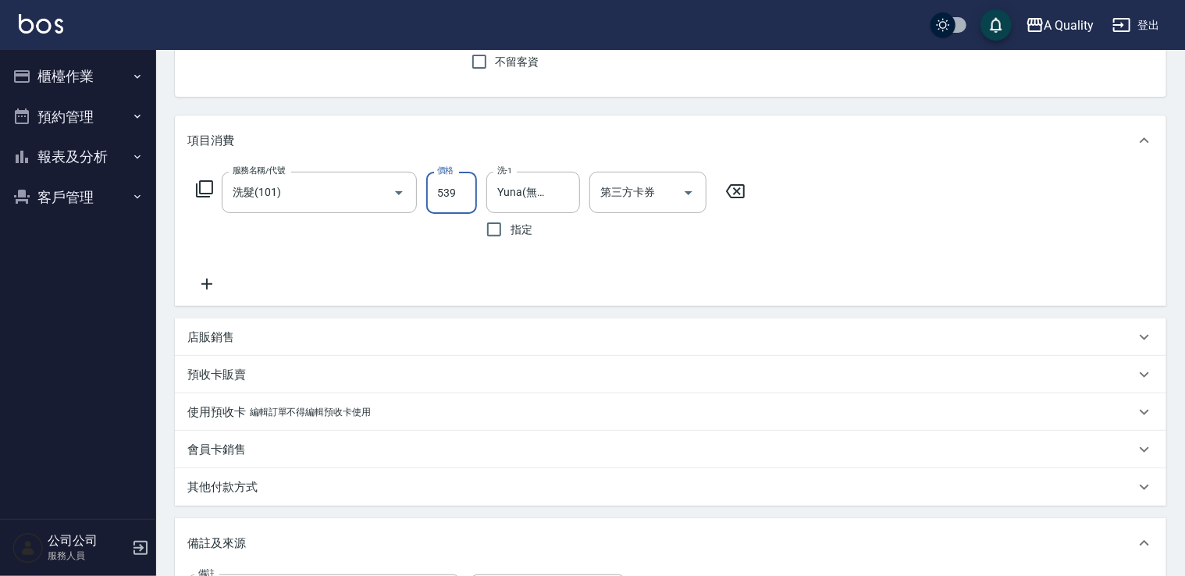
scroll to position [379, 0]
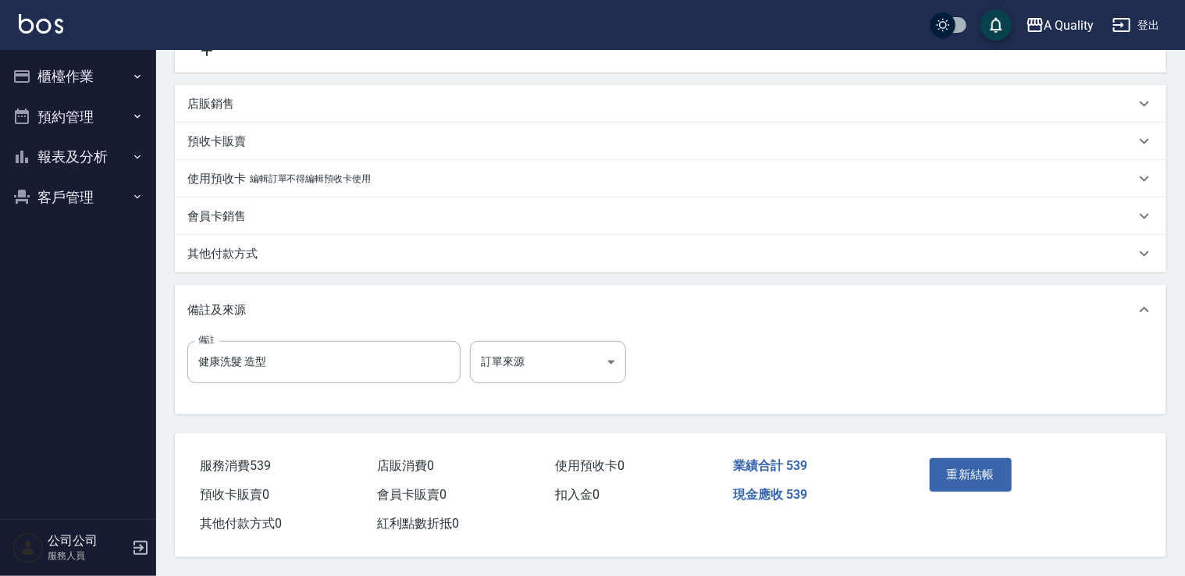
type input "539"
click at [226, 251] on p "其他付款方式" at bounding box center [222, 254] width 70 height 16
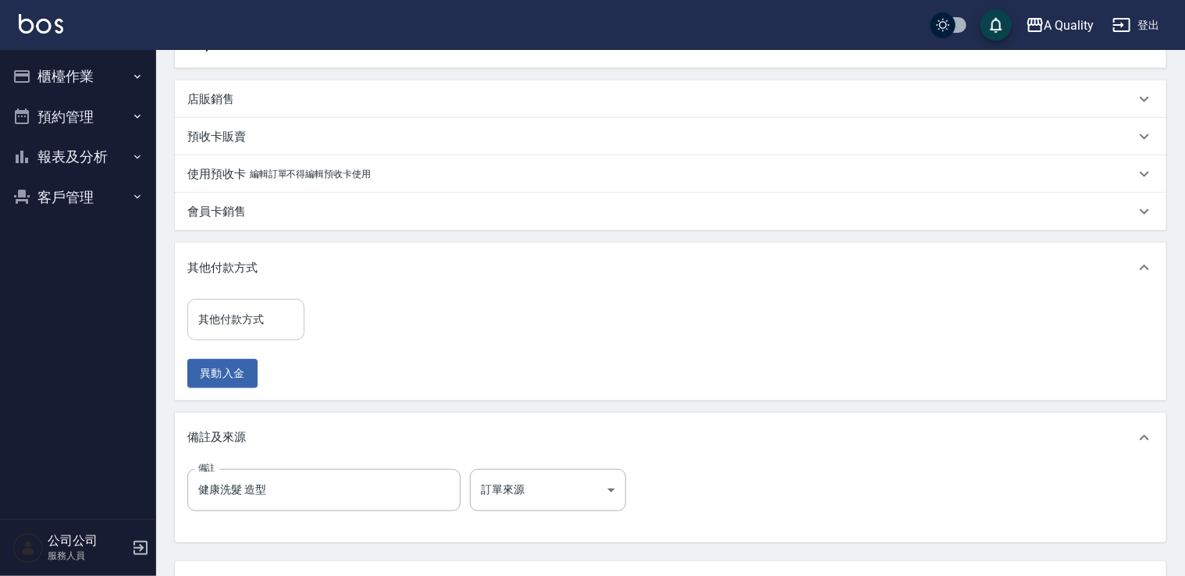
click at [253, 316] on input "其他付款方式" at bounding box center [245, 319] width 103 height 27
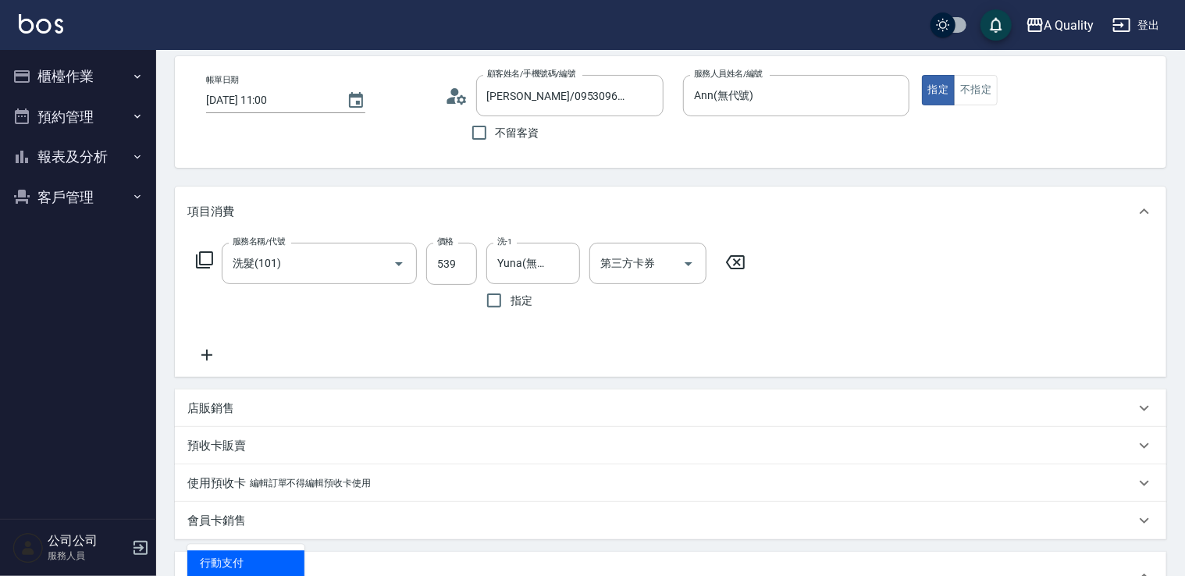
scroll to position [0, 0]
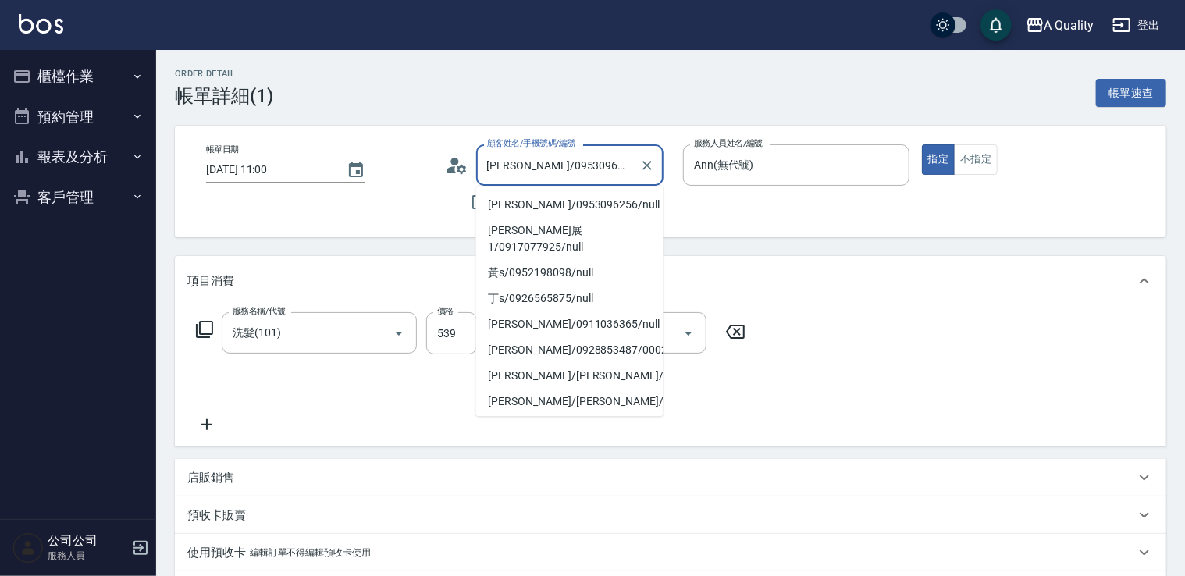
drag, startPoint x: 518, startPoint y: 166, endPoint x: 486, endPoint y: 169, distance: 31.3
click at [441, 170] on div "帳單日期 [DATE] 11:00 顧客姓名/手機號碼/編號 [PERSON_NAME]/0953096256/null 顧客姓名/手機號碼/編號 不留客資 …" at bounding box center [671, 181] width 954 height 74
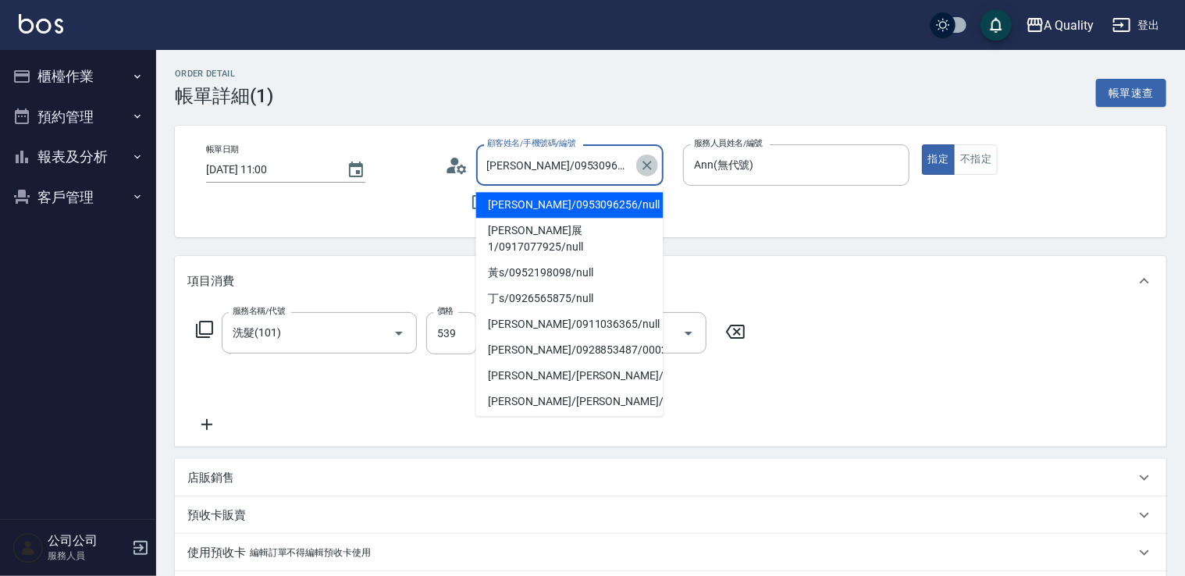
click at [642, 164] on icon "Clear" at bounding box center [647, 166] width 16 height 16
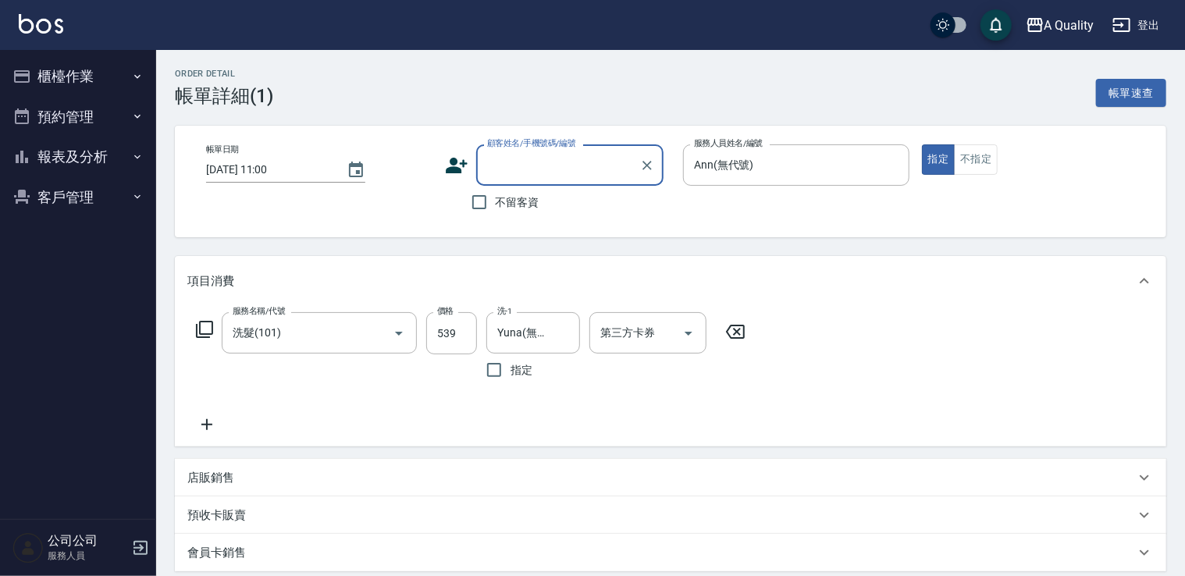
click at [589, 166] on input "顧客姓名/手機號碼/編號" at bounding box center [558, 164] width 150 height 27
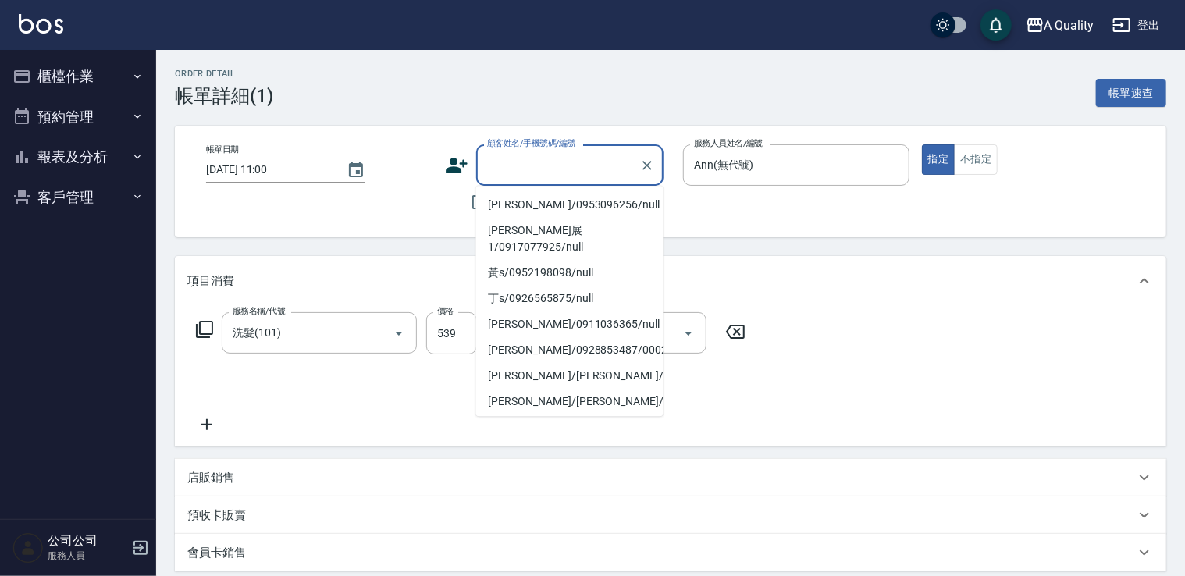
paste input "孫卉彤"
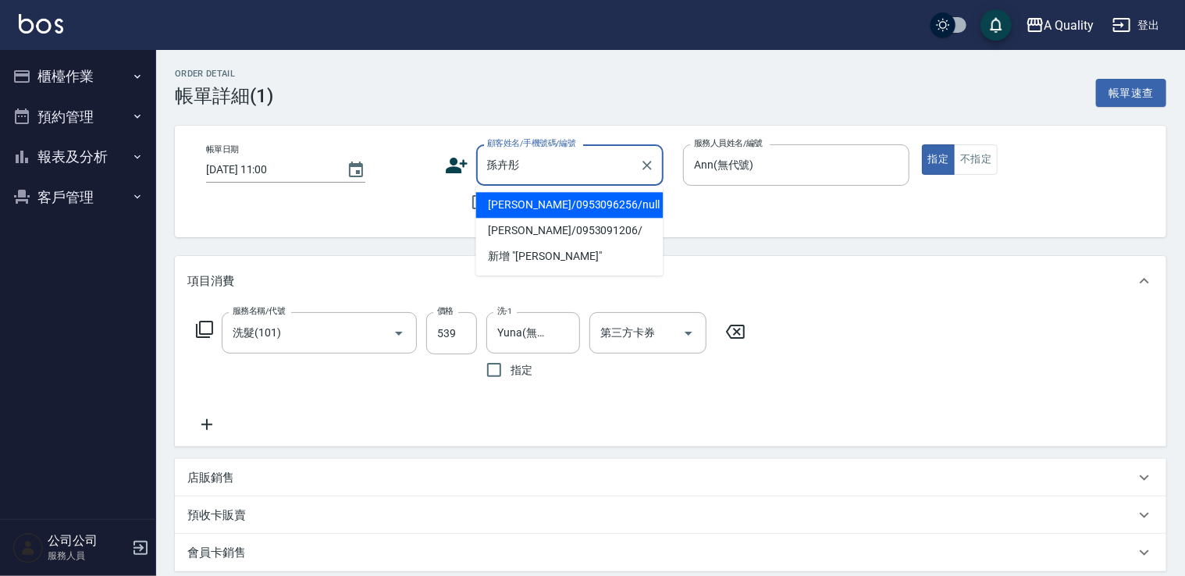
click at [569, 210] on li "[PERSON_NAME]/0953096256/null" at bounding box center [569, 205] width 187 height 26
type input "[PERSON_NAME]/0953096256/null"
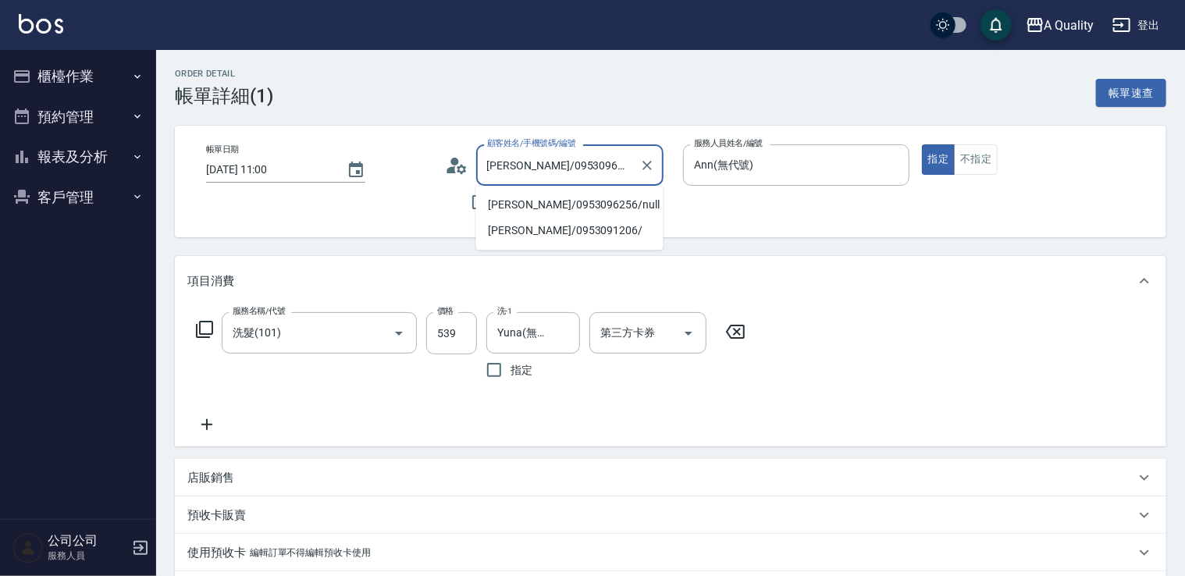
click at [621, 167] on input "[PERSON_NAME]/0953096256/null" at bounding box center [558, 164] width 150 height 27
click at [641, 164] on icon "Clear" at bounding box center [647, 166] width 16 height 16
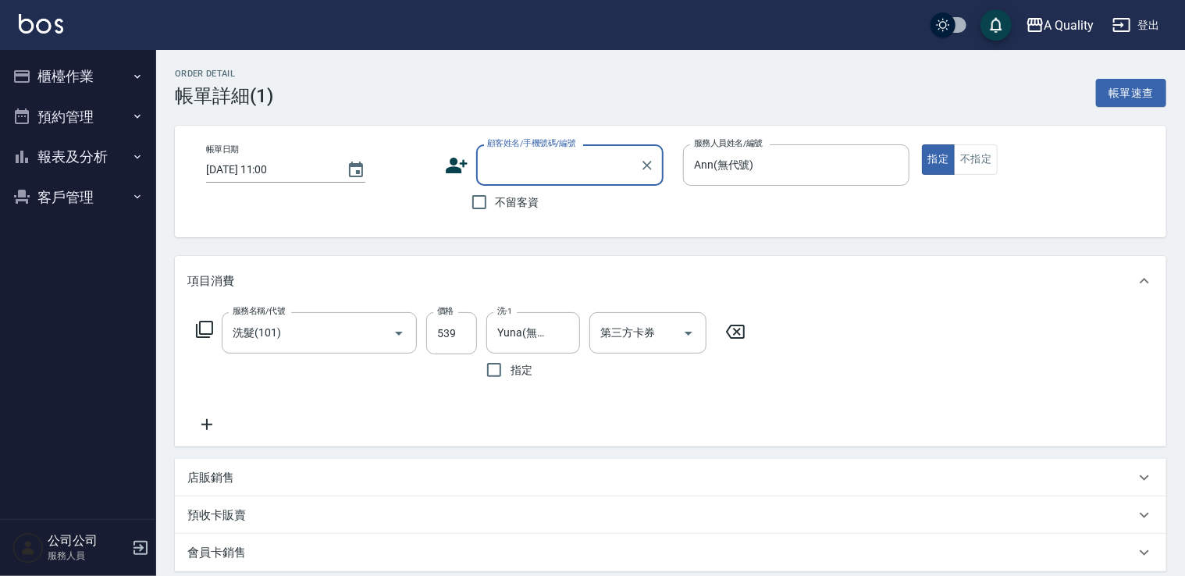
click at [605, 167] on input "顧客姓名/手機號碼/編號" at bounding box center [558, 164] width 150 height 27
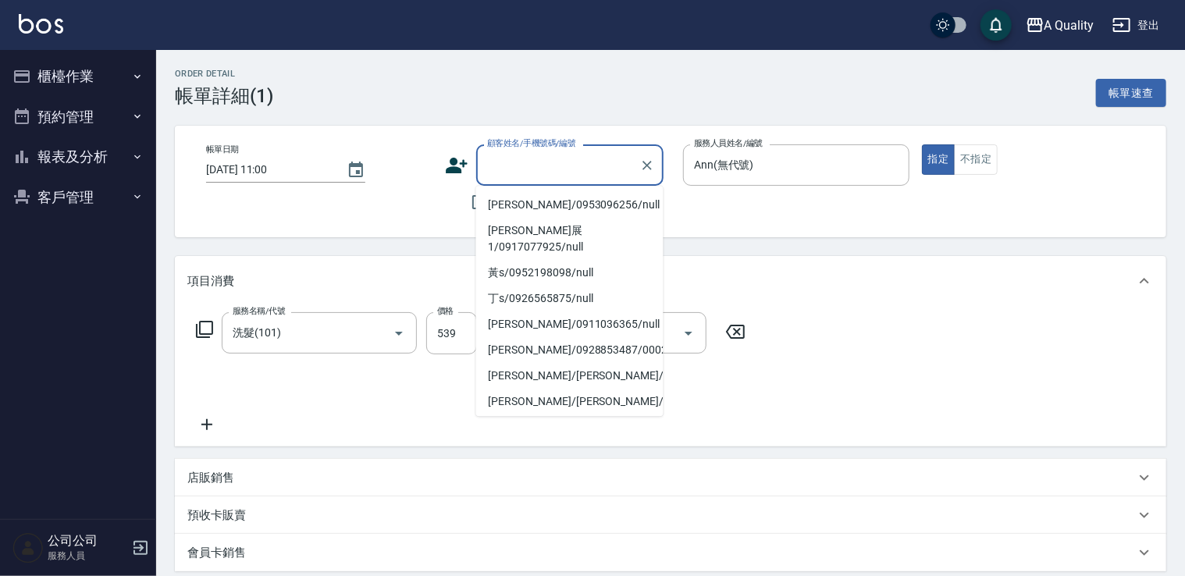
paste input "孫卉彤"
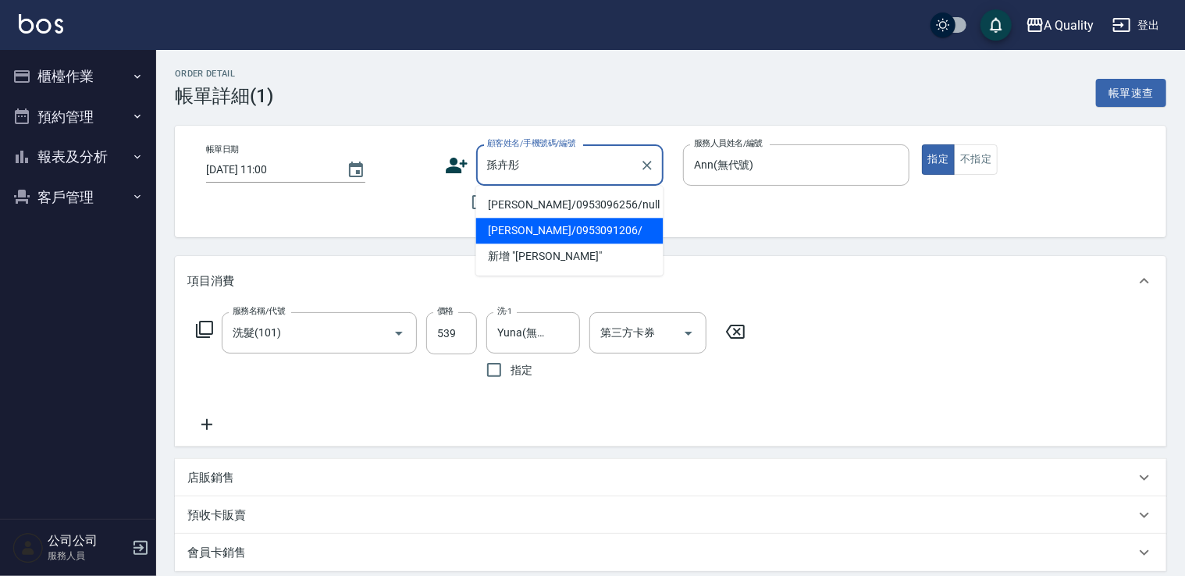
click at [581, 232] on li "[PERSON_NAME]/0953091206/" at bounding box center [569, 231] width 187 height 26
type input "[PERSON_NAME]/0953091206/"
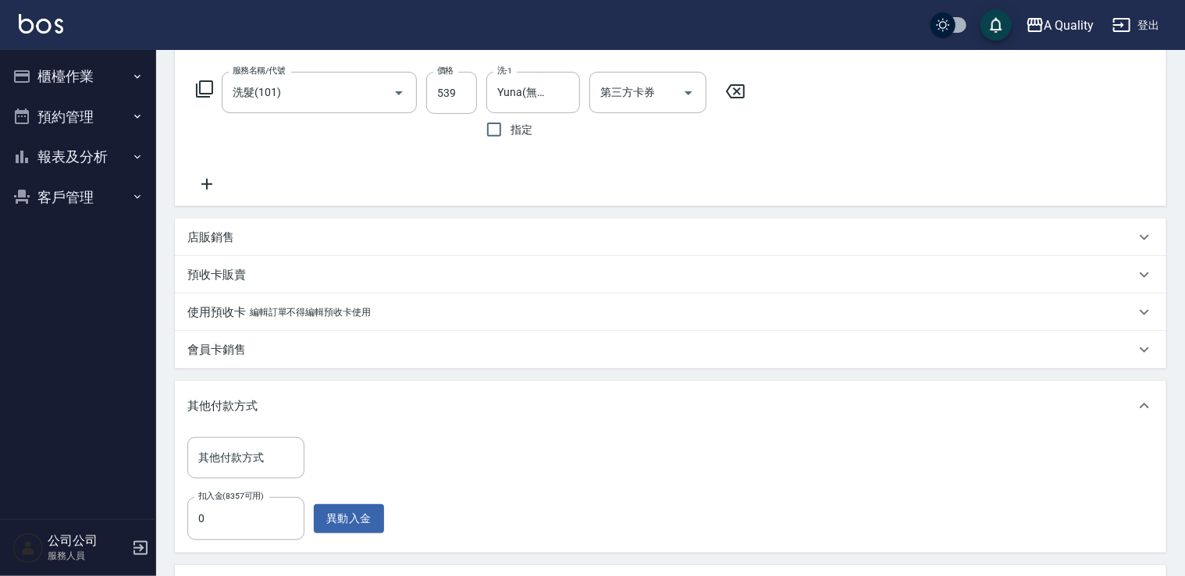
scroll to position [390, 0]
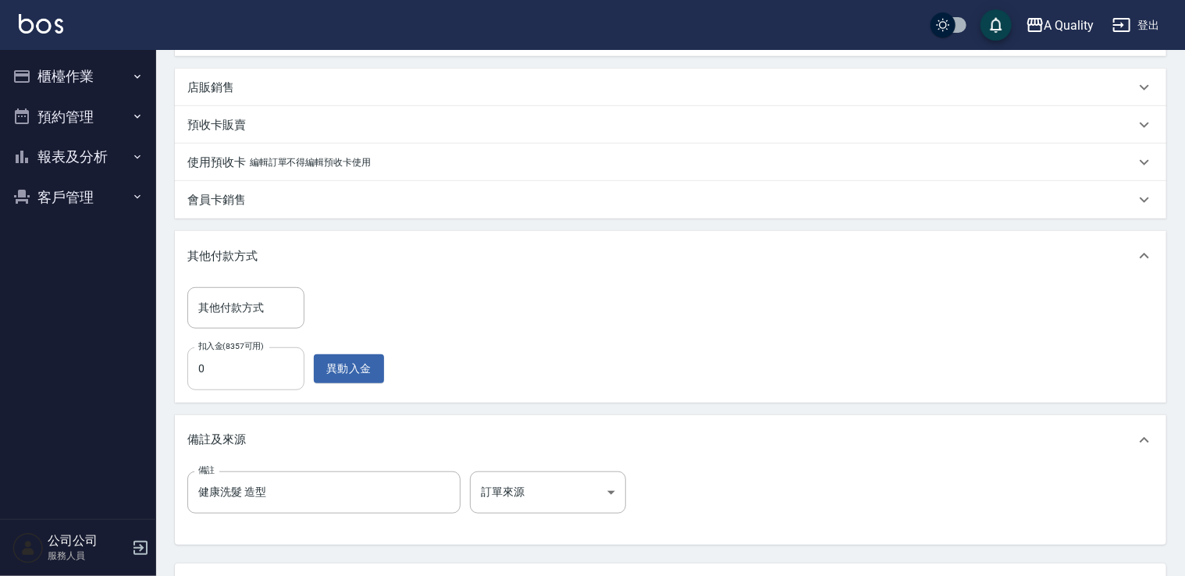
click at [254, 373] on input "0" at bounding box center [245, 368] width 117 height 42
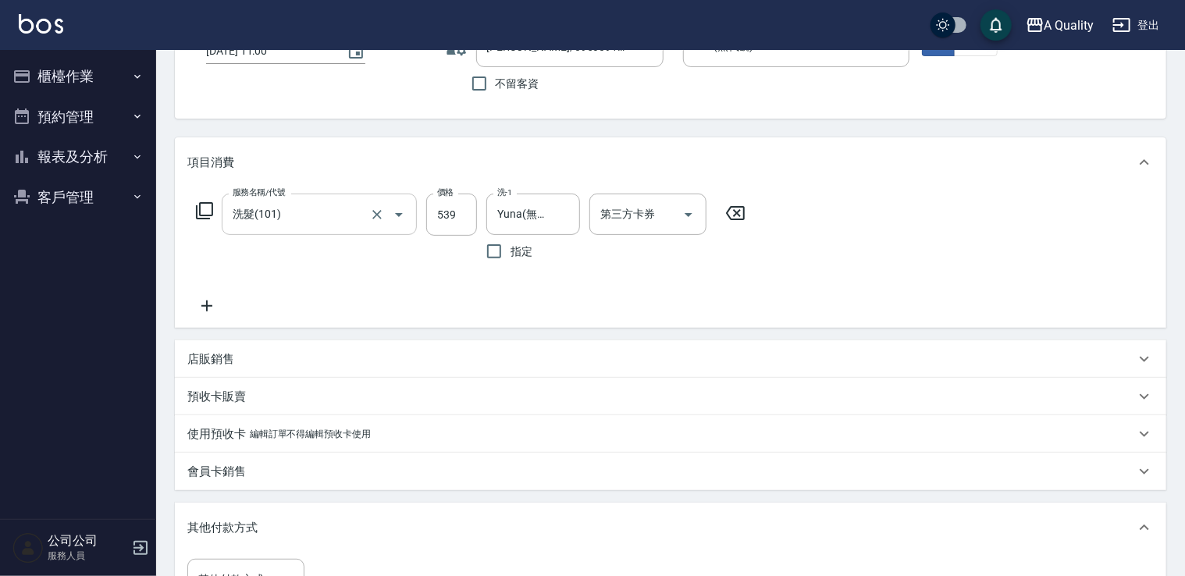
scroll to position [0, 0]
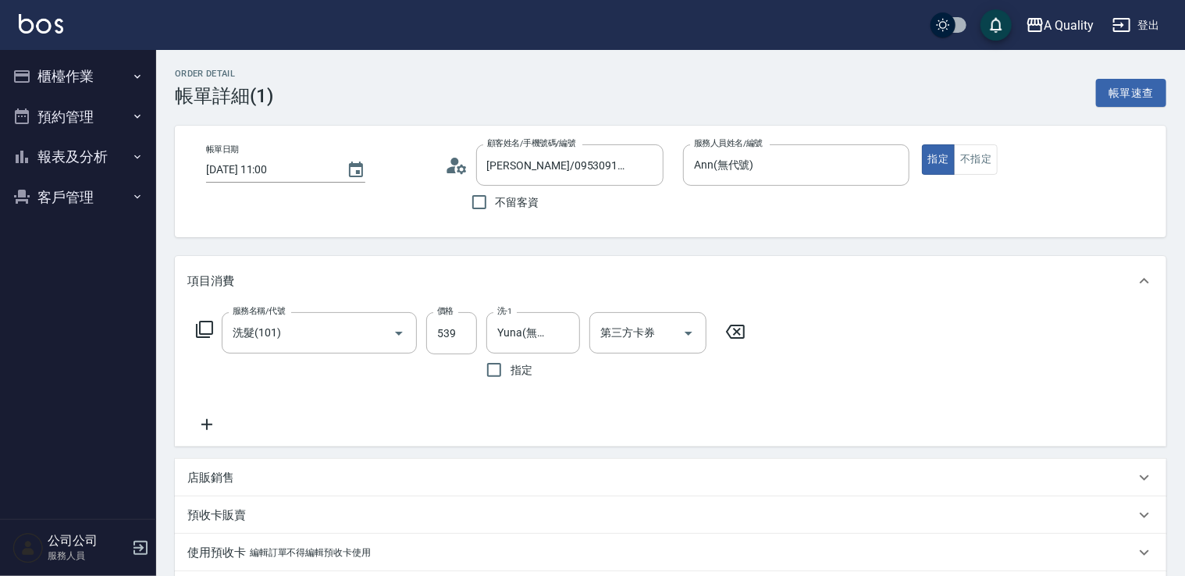
type input "539"
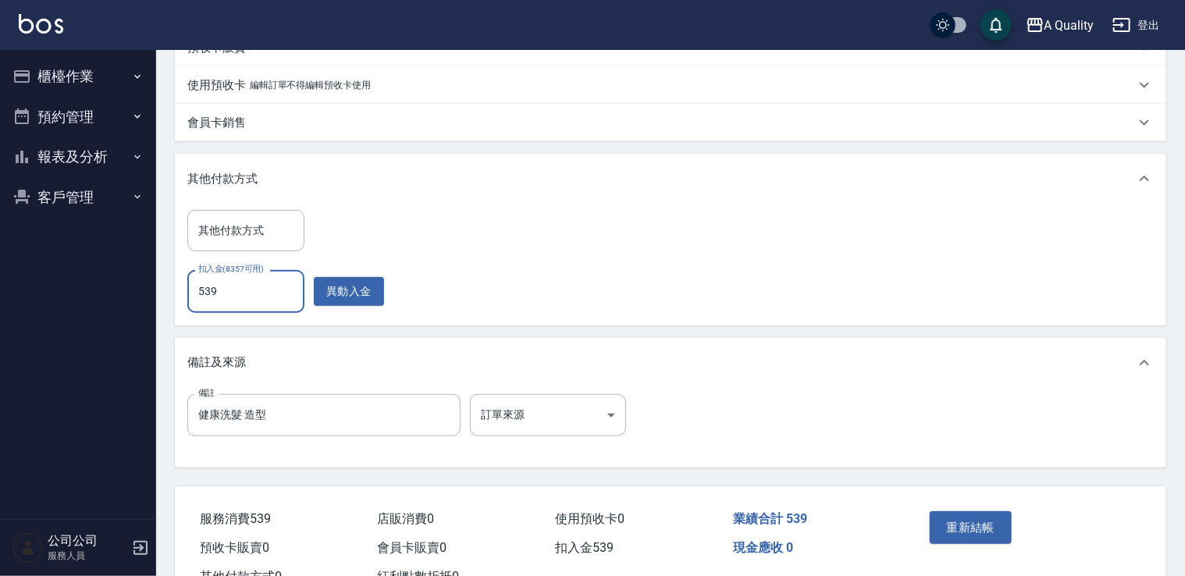
scroll to position [468, 0]
click at [965, 526] on button "重新結帳" at bounding box center [971, 527] width 83 height 33
